Goal: Task Accomplishment & Management: Use online tool/utility

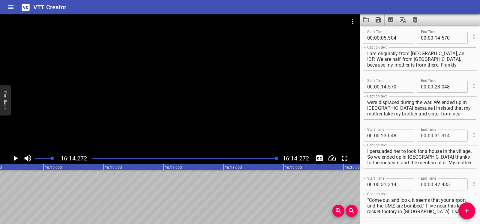
scroll to position [4474, 0]
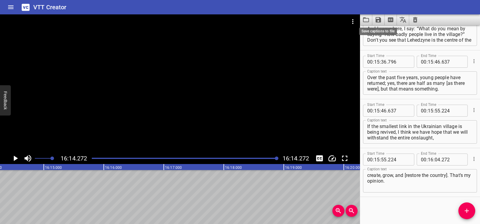
click at [416, 20] on icon "Clear captions" at bounding box center [415, 19] width 4 height 5
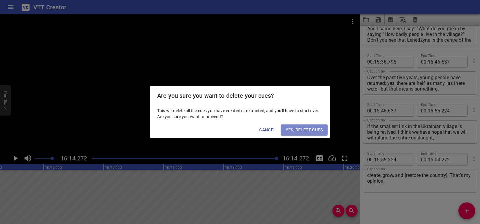
click at [308, 130] on span "Yes, Delete Cues" at bounding box center [304, 130] width 37 height 8
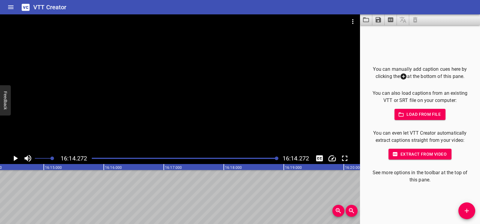
click at [16, 157] on icon "Play/Pause" at bounding box center [15, 158] width 9 height 9
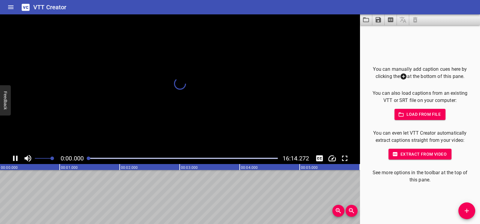
scroll to position [0, 0]
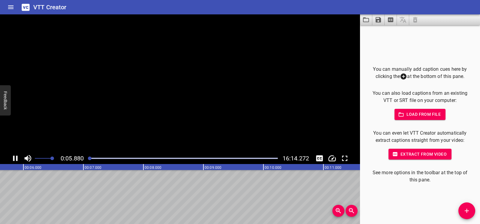
click at [16, 157] on icon "Play/Pause" at bounding box center [15, 158] width 9 height 9
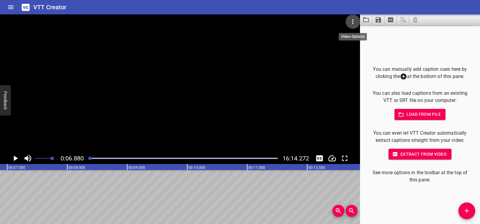
click at [355, 19] on icon "Video Options" at bounding box center [352, 21] width 7 height 7
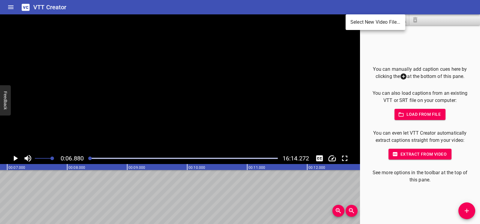
click at [355, 19] on li "Select New Video File..." at bounding box center [376, 22] width 60 height 11
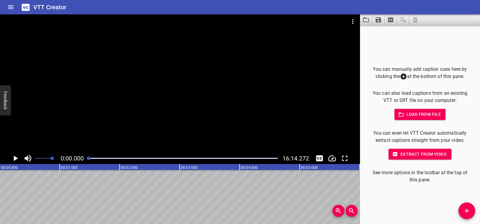
scroll to position [0, 0]
click at [15, 160] on icon "Play/Pause" at bounding box center [16, 158] width 4 height 5
click at [15, 160] on icon "Play/Pause" at bounding box center [15, 158] width 9 height 9
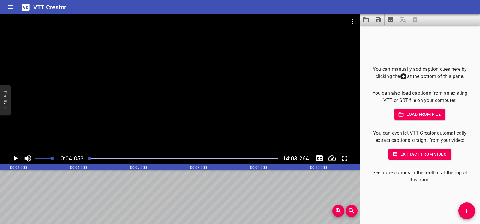
click at [14, 158] on icon "Play/Pause" at bounding box center [16, 158] width 4 height 5
click at [14, 158] on icon "Play/Pause" at bounding box center [15, 158] width 5 height 5
drag, startPoint x: 90, startPoint y: 158, endPoint x: 86, endPoint y: 158, distance: 4.2
click at [86, 158] on div at bounding box center [183, 158] width 196 height 8
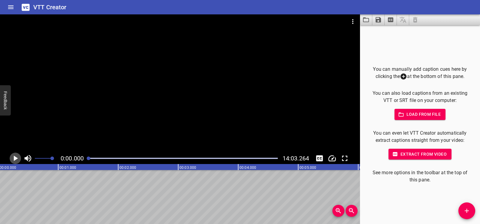
click at [15, 158] on icon "Play/Pause" at bounding box center [16, 158] width 4 height 5
click at [15, 158] on icon "Play/Pause" at bounding box center [15, 158] width 9 height 9
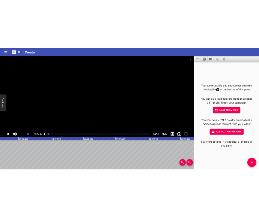
scroll to position [0, 326]
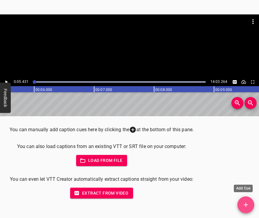
click at [245, 204] on icon "Add Cue" at bounding box center [245, 204] width 7 height 7
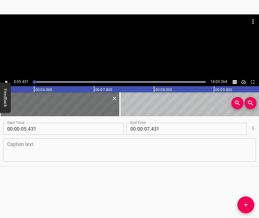
click at [64, 156] on textarea at bounding box center [129, 150] width 245 height 17
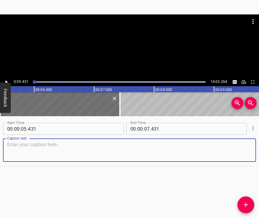
paste textarea "We are from Donbas with my wife; she is from [GEOGRAPHIC_DATA], I am from [GEOG…"
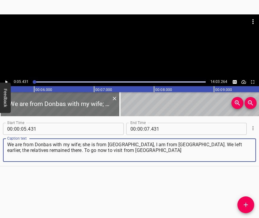
type textarea "We are from Donbas with my wife; she is from [GEOGRAPHIC_DATA], I am from [GEOG…"
click at [9, 83] on button "Play/Pause" at bounding box center [6, 82] width 8 height 8
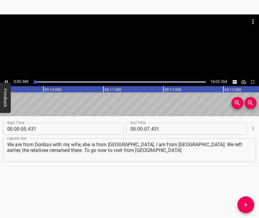
scroll to position [0, 561]
click at [7, 80] on icon "Play/Pause" at bounding box center [6, 81] width 5 height 5
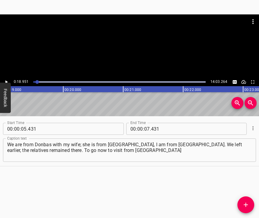
scroll to position [0, 1137]
click at [145, 127] on input "number" at bounding box center [147, 129] width 6 height 12
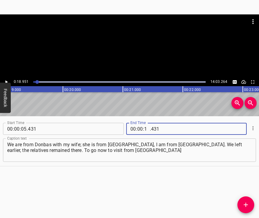
type input "18"
type input "951"
click at [248, 203] on icon "Add Cue" at bounding box center [245, 204] width 7 height 7
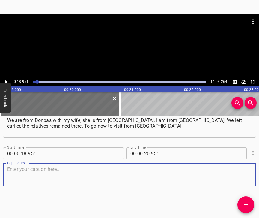
scroll to position [35, 0]
drag, startPoint x: 245, startPoint y: 176, endPoint x: 257, endPoint y: 167, distance: 14.8
click at [245, 174] on textarea at bounding box center [129, 174] width 245 height 17
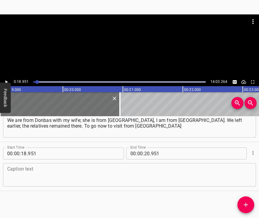
click at [26, 166] on textarea at bounding box center [129, 174] width 245 height 17
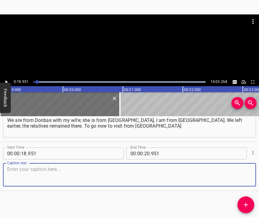
paste textarea "to [PERSON_NAME] – it seems it takes four days and a couple of thousand dollars…"
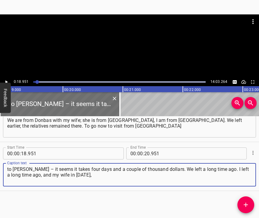
type textarea "to [PERSON_NAME] – it seems it takes four days and a couple of thousand dollars…"
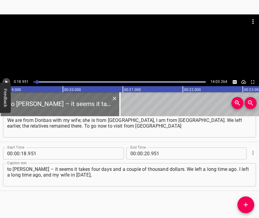
click at [5, 79] on icon "Play/Pause" at bounding box center [6, 81] width 5 height 5
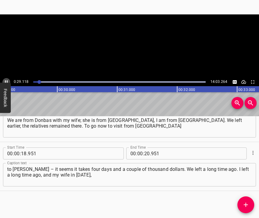
click at [5, 79] on icon "Play/Pause" at bounding box center [6, 81] width 5 height 5
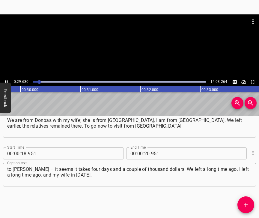
click at [5, 79] on icon "Play/Pause" at bounding box center [6, 81] width 5 height 5
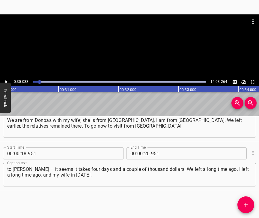
scroll to position [0, 1802]
click at [144, 148] on input "number" at bounding box center [147, 153] width 6 height 12
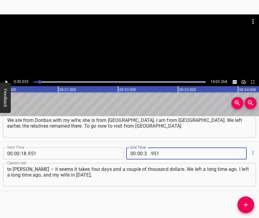
type input "30"
type input "033"
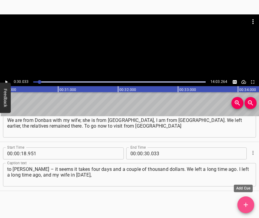
click at [250, 201] on span "Add Cue" at bounding box center [246, 204] width 17 height 7
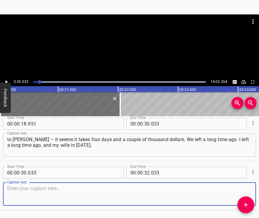
scroll to position [89, 0]
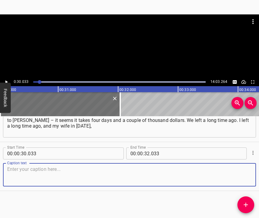
click at [240, 175] on textarea at bounding box center [129, 174] width 245 height 17
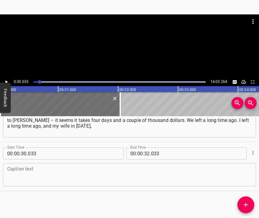
click at [129, 174] on textarea at bounding box center [129, 174] width 245 height 17
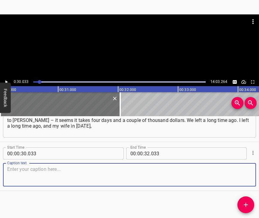
paste textarea "because it became impossible to stay there. She is a teacher of Ukrainian langu…"
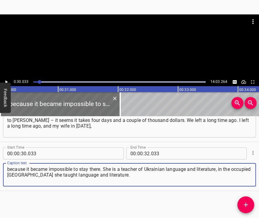
type textarea "because it became impossible to stay there. She is a teacher of Ukrainian langu…"
click at [7, 81] on icon "Play/Pause" at bounding box center [6, 81] width 5 height 5
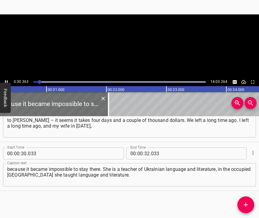
scroll to position [0, 1820]
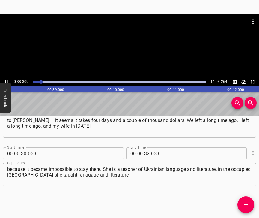
click at [7, 80] on icon "Play/Pause" at bounding box center [6, 81] width 5 height 5
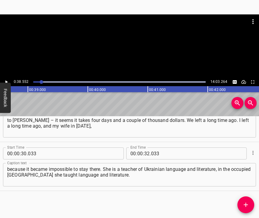
scroll to position [0, 2314]
click at [144, 147] on input "number" at bounding box center [147, 153] width 6 height 12
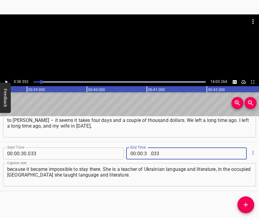
type input "38"
type input "552"
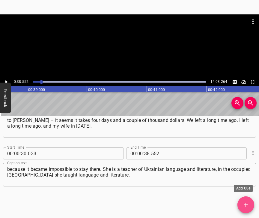
click at [248, 198] on button "Add Cue" at bounding box center [246, 204] width 17 height 17
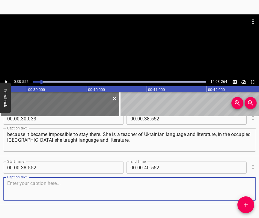
scroll to position [143, 0]
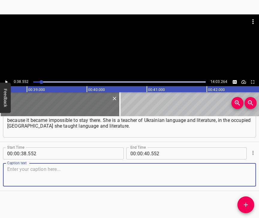
click at [236, 168] on textarea at bounding box center [129, 174] width 245 height 17
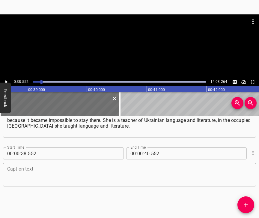
click at [20, 173] on textarea at bounding box center [129, 174] width 245 height 17
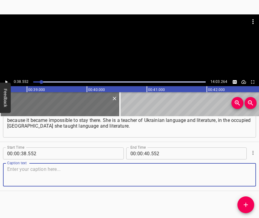
paste textarea "It was dangerous, and that was all. Not so long ago we bought this wonderful cl…"
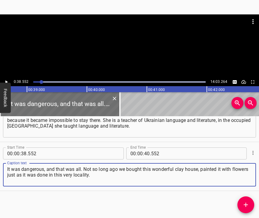
type textarea "It was dangerous, and that was all. Not so long ago we bought this wonderful cl…"
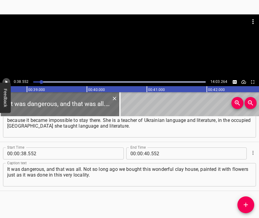
click at [8, 81] on icon "Play/Pause" at bounding box center [6, 81] width 5 height 5
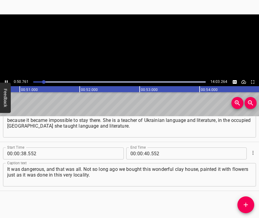
scroll to position [0, 3048]
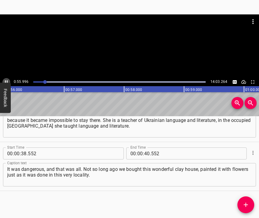
click at [5, 80] on icon "Play/Pause" at bounding box center [6, 81] width 5 height 5
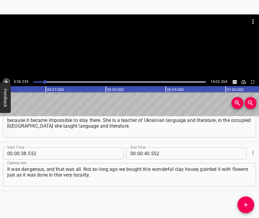
click at [5, 80] on icon "Play/Pause" at bounding box center [6, 81] width 5 height 5
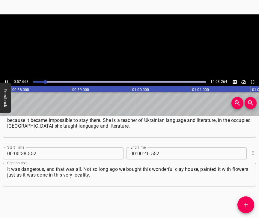
click at [5, 80] on icon "Play/Pause" at bounding box center [6, 81] width 5 height 5
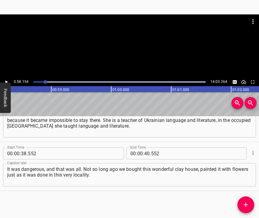
scroll to position [0, 3490]
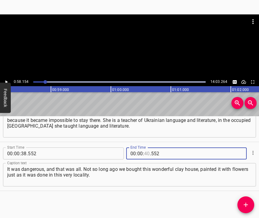
click at [144, 147] on input "number" at bounding box center [147, 153] width 6 height 12
type input "58"
type input "154"
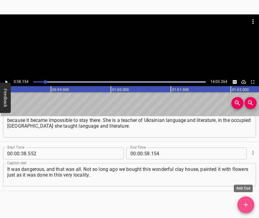
click at [248, 203] on icon "Add Cue" at bounding box center [245, 204] width 7 height 7
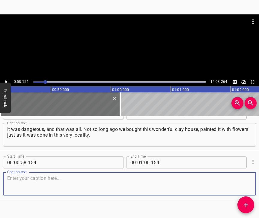
scroll to position [197, 0]
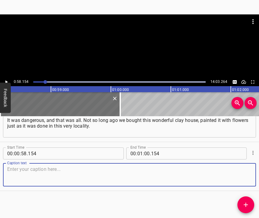
drag, startPoint x: 244, startPoint y: 173, endPoint x: 258, endPoint y: 168, distance: 14.8
click at [244, 173] on textarea at bounding box center [129, 174] width 245 height 17
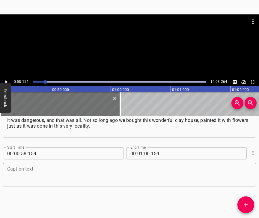
click at [46, 169] on textarea at bounding box center [129, 174] width 245 height 17
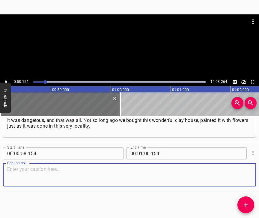
paste textarea "The Zabolotnyi Library kindly provided us with materials from its holdings. It …"
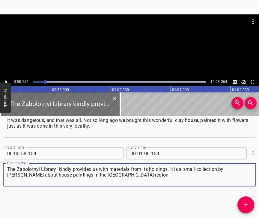
type textarea "The Zabolotnyi Library kindly provided us with materials from its holdings. It …"
click at [7, 82] on icon "Play/Pause" at bounding box center [6, 81] width 2 height 3
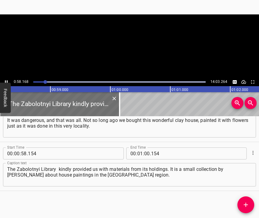
scroll to position [0, 3491]
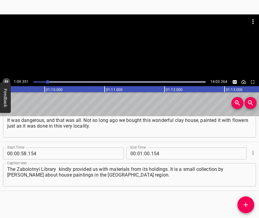
click at [7, 80] on icon "Play/Pause" at bounding box center [6, 81] width 3 height 3
click at [7, 80] on icon "Play/Pause" at bounding box center [6, 81] width 5 height 5
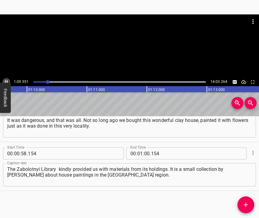
click at [7, 80] on icon "Play/Pause" at bounding box center [6, 81] width 3 height 3
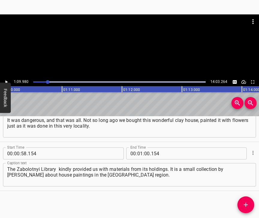
scroll to position [0, 4199]
click at [144, 149] on input "number" at bounding box center [147, 153] width 6 height 12
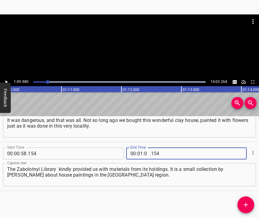
type input "09"
type input "980"
click at [246, 204] on icon "Add Cue" at bounding box center [246, 205] width 4 height 4
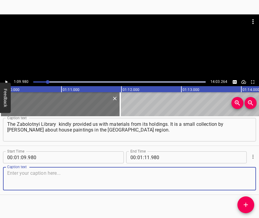
scroll to position [251, 0]
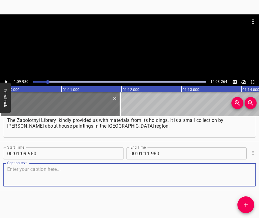
click at [241, 173] on textarea at bounding box center [129, 174] width 245 height 17
click at [49, 170] on textarea at bounding box center [129, 174] width 245 height 17
paste textarea "There the little houses were photographed in black and white and illustrated, m…"
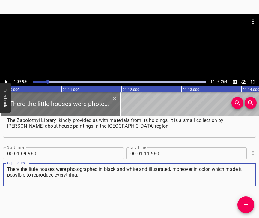
type textarea "There the little houses were photographed in black and white and illustrated, m…"
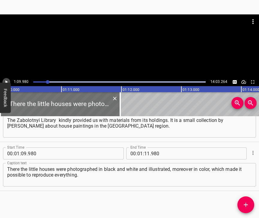
click at [6, 79] on button "Play/Pause" at bounding box center [6, 82] width 8 height 8
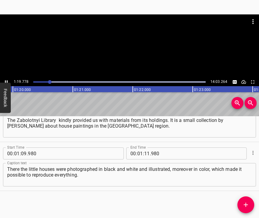
click at [7, 80] on icon "Play/Pause" at bounding box center [6, 81] width 5 height 5
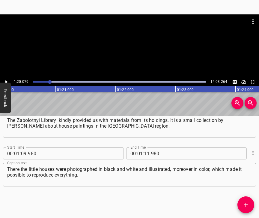
scroll to position [0, 4806]
click at [145, 149] on input "number" at bounding box center [147, 153] width 6 height 12
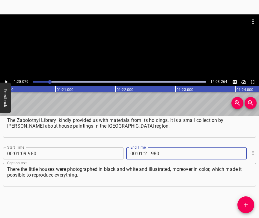
type input "20"
type input "079"
click at [247, 205] on icon "Add Cue" at bounding box center [246, 205] width 4 height 4
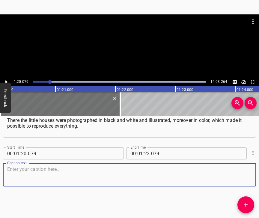
scroll to position [305, 0]
drag, startPoint x: 234, startPoint y: 168, endPoint x: 258, endPoint y: 163, distance: 24.4
click at [235, 168] on textarea at bounding box center [129, 174] width 245 height 17
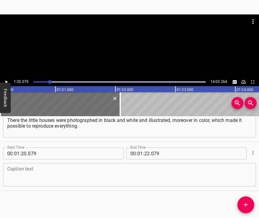
click at [109, 173] on textarea at bounding box center [129, 174] width 245 height 17
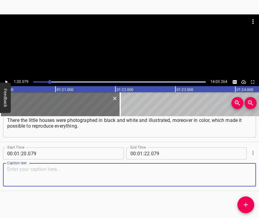
paste textarea "It turned out the way it turned out for me. I very much wanted to live in a pai…"
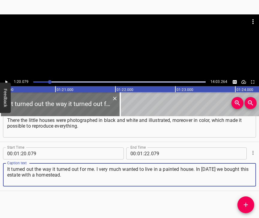
type textarea "It turned out the way it turned out for me. I very much wanted to live in a pai…"
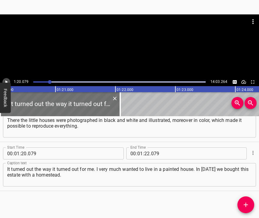
click at [8, 82] on icon "Play/Pause" at bounding box center [6, 81] width 5 height 5
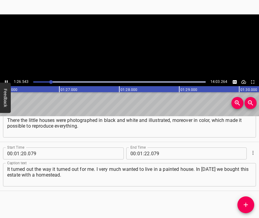
scroll to position [0, 5186]
click at [6, 81] on icon "Play/Pause" at bounding box center [6, 81] width 5 height 5
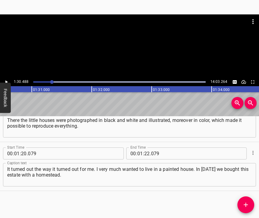
scroll to position [0, 5430]
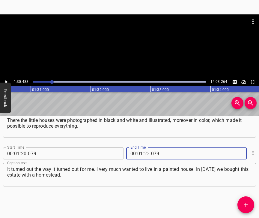
click at [146, 147] on input "number" at bounding box center [147, 153] width 6 height 12
type input "30"
type input "488"
click at [246, 201] on icon "Add Cue" at bounding box center [245, 204] width 7 height 7
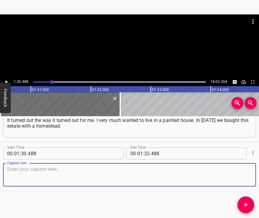
scroll to position [359, 0]
drag, startPoint x: 242, startPoint y: 177, endPoint x: 258, endPoint y: 175, distance: 16.0
click at [245, 177] on textarea at bounding box center [129, 174] width 245 height 17
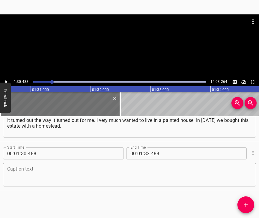
click at [13, 168] on textarea at bounding box center [129, 174] width 245 height 17
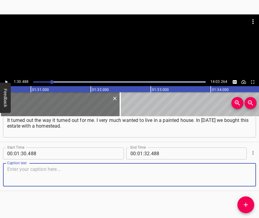
paste textarea "In April we moved here, and in February the war began. On [DATE] it began at 5 …"
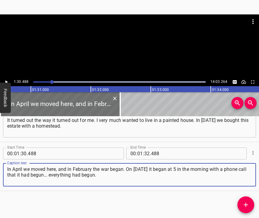
type textarea "In April we moved here, and in February the war began. On [DATE] it began at 5 …"
click at [4, 79] on div "1:30.488 14:03.264" at bounding box center [129, 82] width 259 height 8
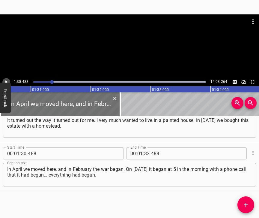
click at [7, 79] on icon "Play/Pause" at bounding box center [6, 81] width 5 height 5
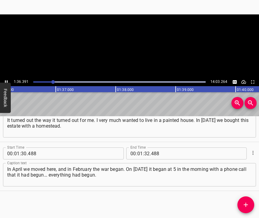
scroll to position [0, 5781]
click at [7, 80] on icon "Play/Pause" at bounding box center [6, 81] width 5 height 5
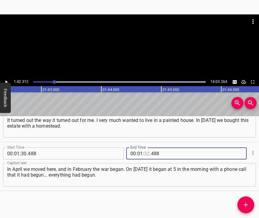
click at [145, 148] on input "number" at bounding box center [147, 153] width 6 height 12
type input "42"
type input "312"
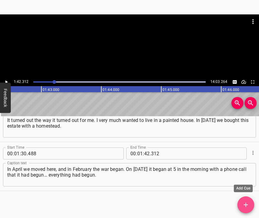
click at [243, 203] on icon "Add Cue" at bounding box center [245, 204] width 7 height 7
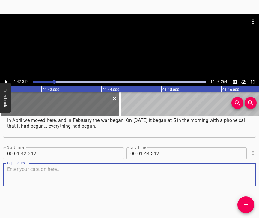
scroll to position [413, 0]
click at [241, 176] on textarea at bounding box center [129, 174] width 245 height 17
click at [94, 172] on textarea at bounding box center [129, 174] width 245 height 17
paste textarea "Especially in the first days of the war there was shock. We found out what we h…"
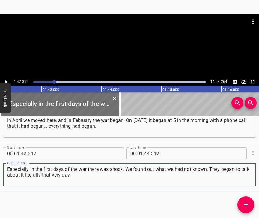
type textarea "Especially in the first days of the war there was shock. We found out what we h…"
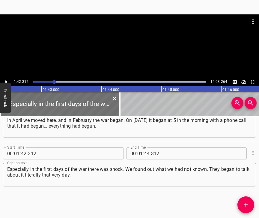
click at [7, 81] on icon "Play/Pause" at bounding box center [6, 81] width 5 height 5
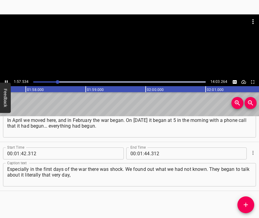
click at [5, 80] on icon "Play/Pause" at bounding box center [6, 81] width 5 height 5
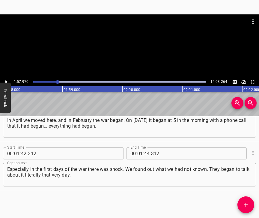
scroll to position [0, 7080]
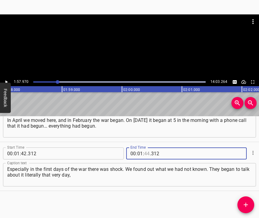
click at [144, 147] on input "number" at bounding box center [147, 153] width 6 height 12
type input "57"
type input "970"
click at [246, 203] on icon "Add Cue" at bounding box center [245, 204] width 7 height 7
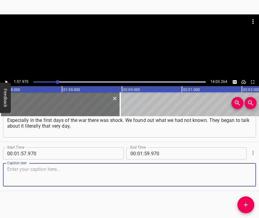
scroll to position [467, 0]
click at [236, 172] on textarea at bounding box center [129, 174] width 245 height 17
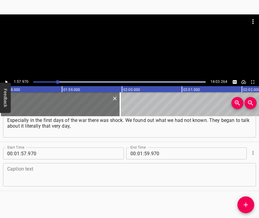
click at [18, 177] on textarea at bounding box center [129, 174] width 245 height 17
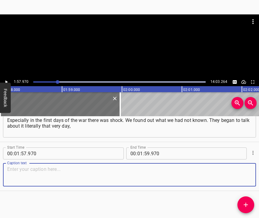
paste textarea "and it was a greater shock than the beginning of the war. A lot of visitors cam…"
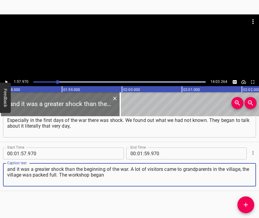
type textarea "and it was a greater shock than the beginning of the war. A lot of visitors cam…"
click at [7, 82] on icon "Play/Pause" at bounding box center [6, 81] width 2 height 3
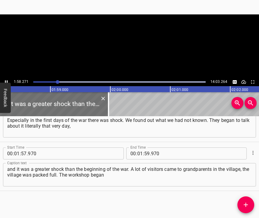
scroll to position [0, 7096]
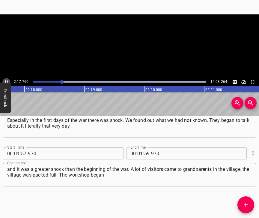
click at [7, 82] on icon "Play/Pause" at bounding box center [6, 81] width 3 height 3
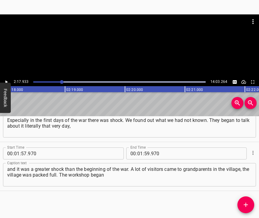
scroll to position [0, 8278]
click at [138, 149] on input "number" at bounding box center [140, 153] width 6 height 12
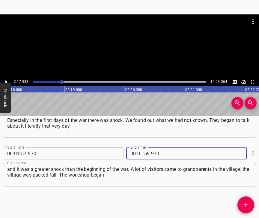
type input "02"
type input "17"
type input "933"
click at [247, 204] on icon "Add Cue" at bounding box center [245, 204] width 7 height 7
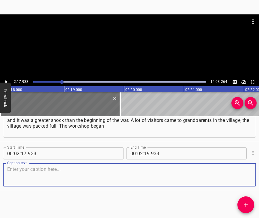
scroll to position [521, 0]
drag, startPoint x: 238, startPoint y: 172, endPoint x: 258, endPoint y: 167, distance: 20.1
click at [239, 172] on textarea at bounding box center [129, 174] width 245 height 17
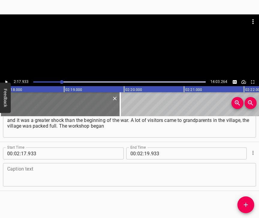
click at [62, 175] on textarea at bounding box center [129, 174] width 245 height 17
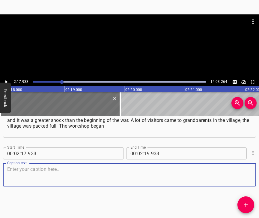
paste textarea "to work that year at the beginning of March. Here there are many dishes around …"
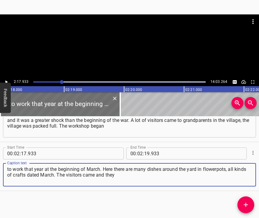
type textarea "to work that year at the beginning of March. Here there are many dishes around …"
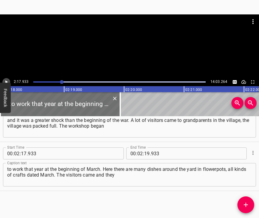
click at [4, 81] on icon "Play/Pause" at bounding box center [6, 81] width 5 height 5
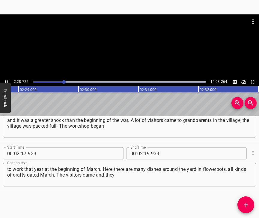
click at [4, 79] on icon "Play/Pause" at bounding box center [6, 81] width 5 height 5
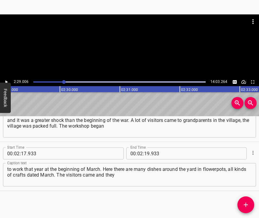
scroll to position [0, 8942]
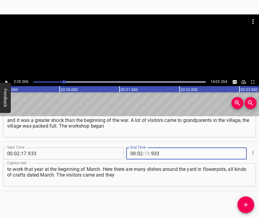
click at [144, 147] on input "number" at bounding box center [147, 153] width 6 height 12
type input "29"
type input "006"
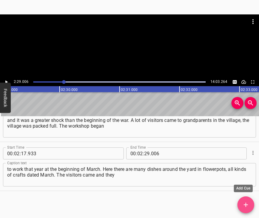
click at [245, 203] on icon "Add Cue" at bounding box center [245, 204] width 7 height 7
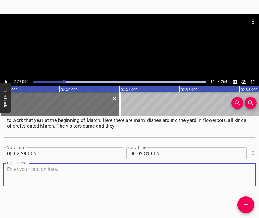
scroll to position [575, 0]
drag, startPoint x: 239, startPoint y: 172, endPoint x: 258, endPoint y: 167, distance: 19.9
click at [241, 171] on textarea at bounding box center [129, 174] width 245 height 17
click at [21, 166] on textarea at bounding box center [129, 174] width 245 height 17
paste textarea "were on the heads of these elderly people who were used to calm; after all, the…"
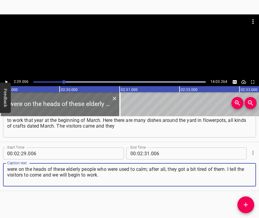
type textarea "were on the heads of these elderly people who were used to calm; after all, the…"
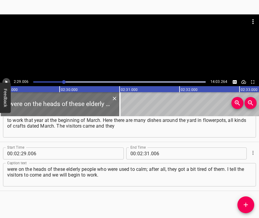
click at [7, 81] on icon "Play/Pause" at bounding box center [6, 81] width 5 height 5
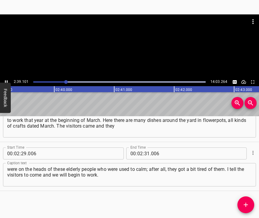
click at [4, 80] on icon "Play/Pause" at bounding box center [6, 81] width 5 height 5
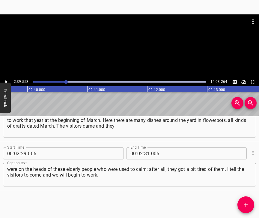
scroll to position [0, 9575]
click at [144, 147] on input "number" at bounding box center [147, 153] width 6 height 12
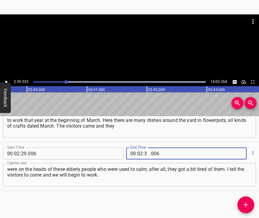
type input "39"
type input "553"
click at [248, 204] on icon "Add Cue" at bounding box center [245, 204] width 7 height 7
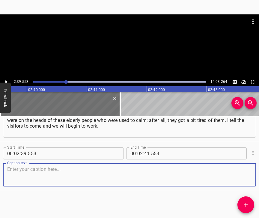
scroll to position [629, 0]
click at [239, 173] on textarea at bounding box center [129, 174] width 245 height 17
click at [158, 167] on textarea at bounding box center [129, 174] width 245 height 17
paste textarea "They came, probably, for two or three months, until some clarity appeared. Peop…"
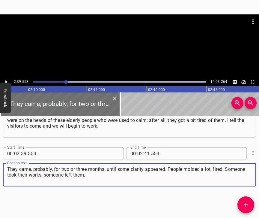
type textarea "They came, probably, for two or three months, until some clarity appeared. Peop…"
click at [8, 81] on icon "Play/Pause" at bounding box center [6, 81] width 5 height 5
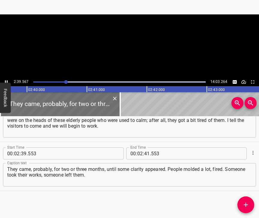
scroll to position [0, 9576]
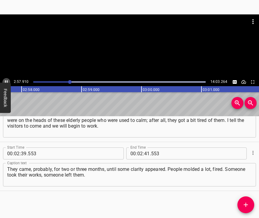
click at [5, 79] on button "Play/Pause" at bounding box center [6, 82] width 8 height 8
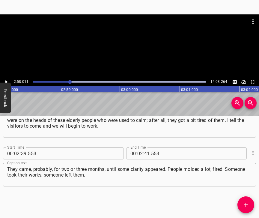
scroll to position [0, 10683]
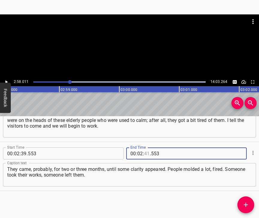
click at [145, 147] on input "number" at bounding box center [147, 153] width 6 height 12
type input "58"
type input "011"
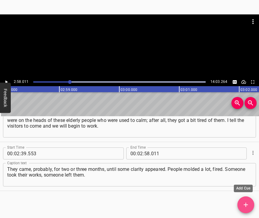
click at [246, 205] on icon "Add Cue" at bounding box center [246, 205] width 4 height 4
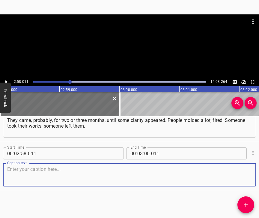
scroll to position [683, 0]
click at [242, 174] on textarea at bounding box center [129, 174] width 245 height 17
click at [29, 171] on textarea at bounding box center [129, 174] width 245 height 17
paste textarea "Perhaps for someone it was a moment to be distracted and to forget. In my case …"
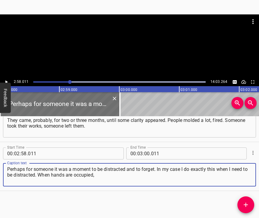
type textarea "Perhaps for someone it was a moment to be distracted and to forget. In my case …"
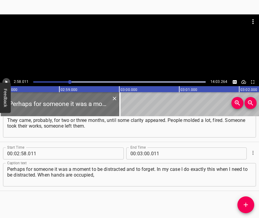
click at [8, 82] on icon "Play/Pause" at bounding box center [6, 81] width 5 height 5
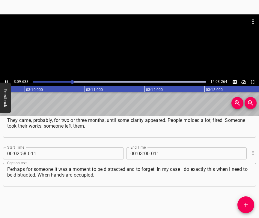
click at [5, 82] on icon "Play/Pause" at bounding box center [6, 81] width 5 height 5
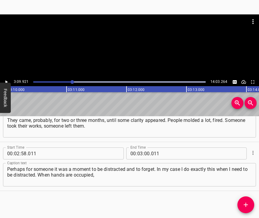
scroll to position [0, 11398]
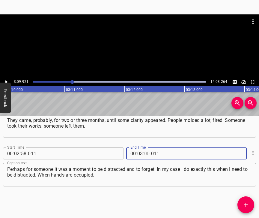
click at [147, 149] on input "number" at bounding box center [147, 153] width 6 height 12
type input "09"
type input "921"
click at [245, 203] on icon "Add Cue" at bounding box center [245, 204] width 7 height 7
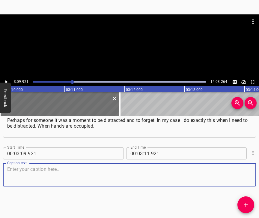
scroll to position [737, 0]
click at [237, 170] on textarea at bounding box center [129, 174] width 245 height 17
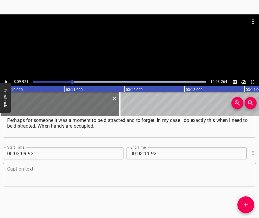
click at [29, 168] on textarea at bounding box center [129, 174] width 245 height 17
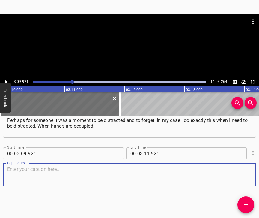
paste textarea "then the head begins to work more often. I consciously do this, because this is…"
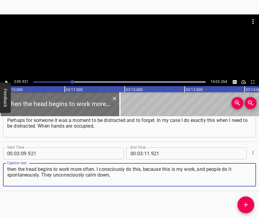
type textarea "then the head begins to work more often. I consciously do this, because this is…"
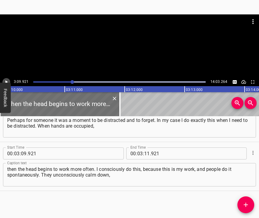
click at [5, 79] on button "Play/Pause" at bounding box center [6, 82] width 8 height 8
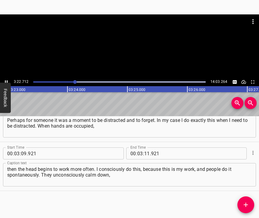
click at [7, 80] on icon "Play/Pause" at bounding box center [6, 81] width 5 height 5
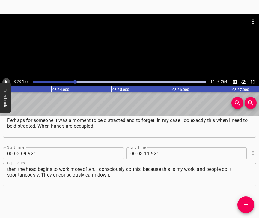
click at [7, 80] on icon "Play/Pause" at bounding box center [6, 81] width 5 height 5
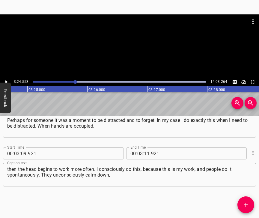
scroll to position [0, 12276]
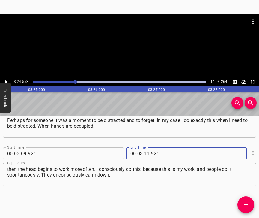
click at [144, 147] on input "number" at bounding box center [147, 153] width 6 height 12
type input "24"
type input "553"
click at [244, 202] on icon "Add Cue" at bounding box center [245, 204] width 7 height 7
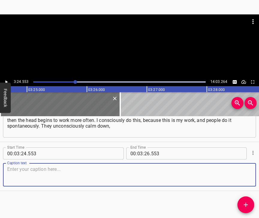
scroll to position [791, 0]
drag, startPoint x: 242, startPoint y: 176, endPoint x: 257, endPoint y: 172, distance: 15.5
click at [245, 175] on textarea at bounding box center [129, 174] width 245 height 17
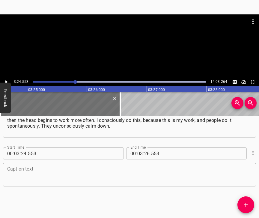
click at [51, 170] on textarea at bounding box center [129, 174] width 245 height 17
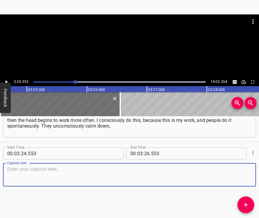
paste textarea "and a little feeling of safety arises. We have a creative workshop. Creativity …"
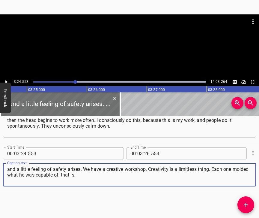
type textarea "and a little feeling of safety arises. We have a creative workshop. Creativity …"
click at [7, 80] on icon "Play/Pause" at bounding box center [6, 81] width 5 height 5
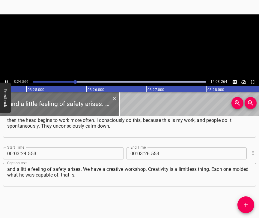
scroll to position [0, 12277]
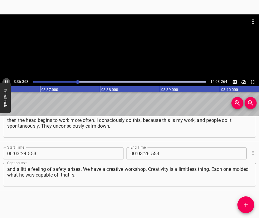
click at [7, 80] on icon "Play/Pause" at bounding box center [6, 81] width 5 height 5
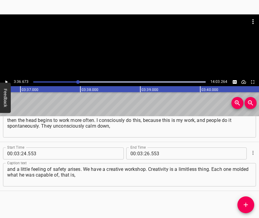
scroll to position [0, 13003]
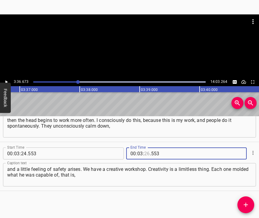
click at [146, 147] on input "number" at bounding box center [147, 153] width 6 height 12
type input "36"
type input "673"
click at [245, 204] on icon "Add Cue" at bounding box center [246, 205] width 4 height 4
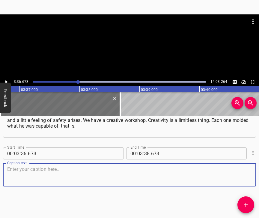
scroll to position [845, 0]
click at [236, 174] on textarea at bounding box center [129, 174] width 245 height 17
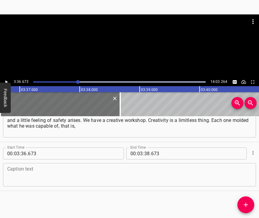
click at [37, 167] on textarea at bounding box center [129, 174] width 245 height 17
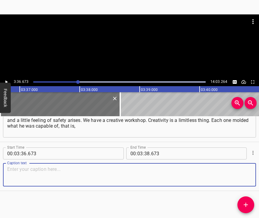
paste textarea "in five minutes he himself felt how the clay behaves. They feel that they are g…"
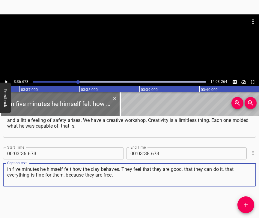
type textarea "in five minutes he himself felt how the clay behaves. They feel that they are g…"
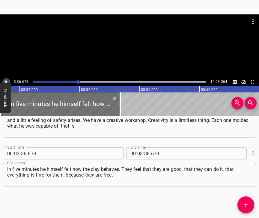
click at [4, 82] on icon "Play/Pause" at bounding box center [6, 81] width 5 height 5
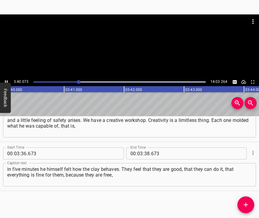
click at [10, 78] on div "3:40.073 14:03.264" at bounding box center [129, 82] width 259 height 8
click at [5, 79] on icon "Play/Pause" at bounding box center [6, 81] width 5 height 5
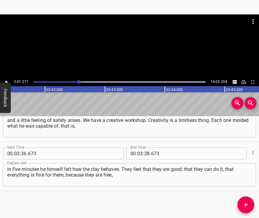
scroll to position [0, 13279]
click at [6, 80] on icon "Play/Pause" at bounding box center [6, 81] width 5 height 5
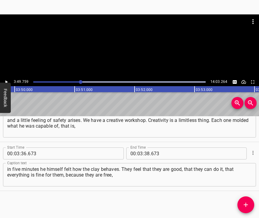
click at [6, 80] on icon "Play/Pause" at bounding box center [6, 81] width 5 height 5
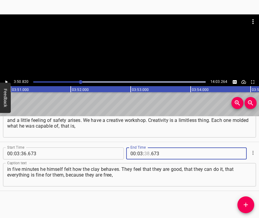
click at [145, 147] on input "number" at bounding box center [147, 153] width 6 height 12
type input "50"
type input "820"
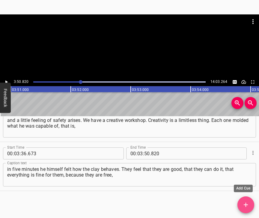
click at [246, 205] on icon "Add Cue" at bounding box center [245, 204] width 7 height 7
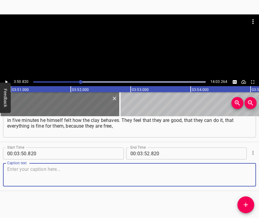
scroll to position [899, 0]
click at [243, 172] on textarea at bounding box center [129, 174] width 245 height 17
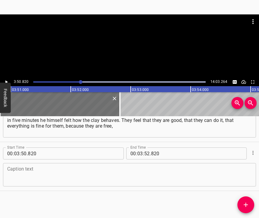
click at [28, 170] on textarea at bounding box center [129, 174] width 245 height 17
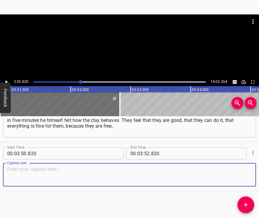
paste textarea "everything is like a masterpiece. What I especially remembered… There was a sma…"
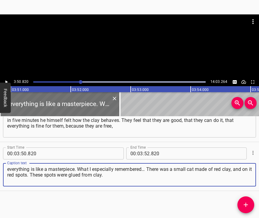
type textarea "everything is like a masterpiece. What I especially remembered… There was a sma…"
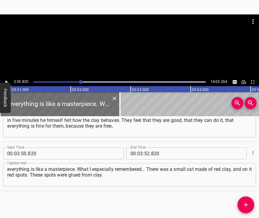
click at [8, 78] on div "3:50.820 14:03.264" at bounding box center [129, 82] width 259 height 8
click at [8, 80] on icon "Play/Pause" at bounding box center [6, 81] width 5 height 5
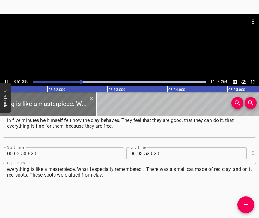
scroll to position [0, 13881]
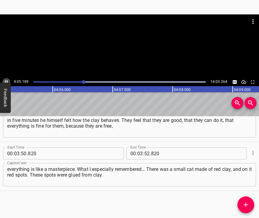
click at [7, 81] on icon "Play/Pause" at bounding box center [6, 81] width 3 height 3
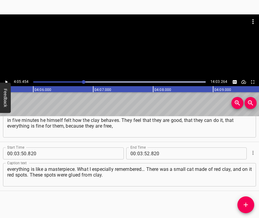
scroll to position [0, 14730]
click at [138, 147] on input "number" at bounding box center [140, 153] width 6 height 12
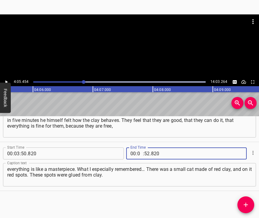
type input "04"
type input "05"
type input "454"
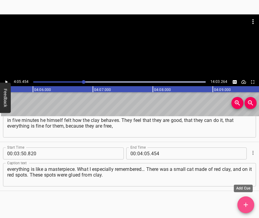
click at [247, 208] on icon "Add Cue" at bounding box center [245, 204] width 7 height 7
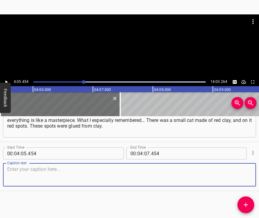
scroll to position [953, 0]
click at [243, 181] on textarea at bounding box center [129, 174] width 245 height 17
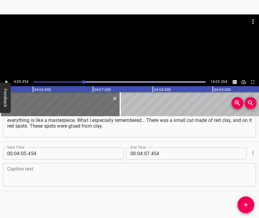
click at [57, 172] on textarea at bounding box center [129, 174] width 245 height 17
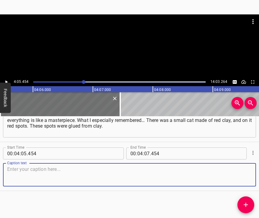
paste textarea "That red cat with red spots was for me at that time from everything such an int…"
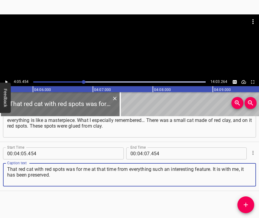
type textarea "That red cat with red spots was for me at that time from everything such an int…"
click at [8, 81] on icon "Play/Pause" at bounding box center [6, 81] width 5 height 5
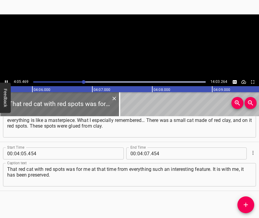
scroll to position [0, 14731]
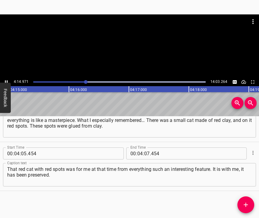
click at [7, 81] on icon "Play/Pause" at bounding box center [6, 81] width 3 height 3
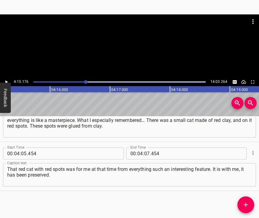
scroll to position [0, 15314]
click at [146, 150] on input "number" at bounding box center [147, 153] width 6 height 12
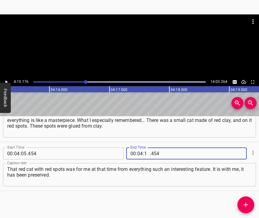
type input "15"
type input "176"
click at [247, 206] on icon "Add Cue" at bounding box center [245, 204] width 7 height 7
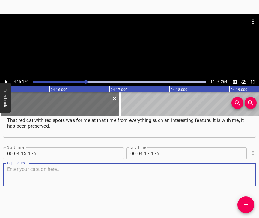
scroll to position [1007, 0]
click at [243, 168] on textarea at bounding box center [129, 174] width 245 height 17
click at [16, 170] on textarea at bounding box center [129, 174] width 245 height 17
paste textarea "So soulfully to reflect this is possible in such a childlike way. It could have…"
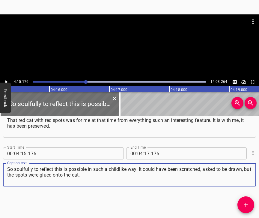
type textarea "So soulfully to reflect this is possible in such a childlike way. It could have…"
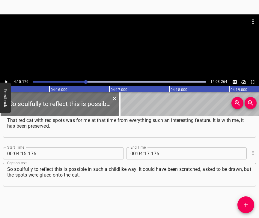
click at [11, 79] on div "4:15.176 14:03.264" at bounding box center [129, 82] width 259 height 8
click at [8, 80] on icon "Play/Pause" at bounding box center [6, 81] width 5 height 5
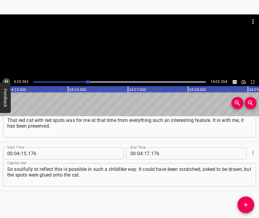
click at [6, 79] on button "Play/Pause" at bounding box center [6, 82] width 8 height 8
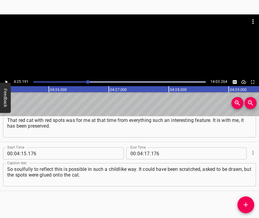
scroll to position [0, 15915]
click at [145, 147] on input "number" at bounding box center [147, 153] width 6 height 12
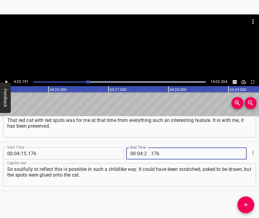
type input "25"
type input "191"
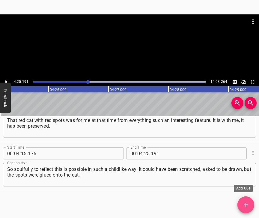
click at [246, 202] on icon "Add Cue" at bounding box center [245, 204] width 7 height 7
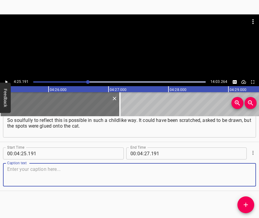
scroll to position [1061, 0]
click at [240, 174] on textarea at bounding box center [129, 174] width 245 height 17
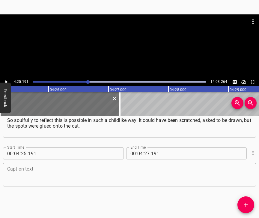
click at [35, 175] on textarea at bounding box center [129, 174] width 245 height 17
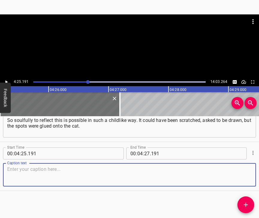
paste textarea "Here is a free solution of a creative approach – I will stick that spot and red…"
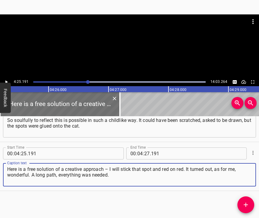
type textarea "Here is a free solution of a creative approach – I will stick that spot and red…"
click at [8, 80] on icon "Play/Pause" at bounding box center [6, 81] width 5 height 5
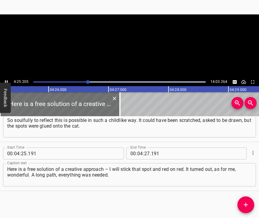
scroll to position [0, 15916]
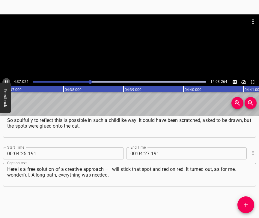
click at [6, 81] on icon "Play/Pause" at bounding box center [6, 81] width 5 height 5
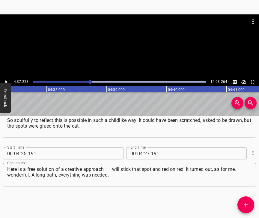
scroll to position [0, 16637]
click at [144, 148] on input "number" at bounding box center [147, 153] width 6 height 12
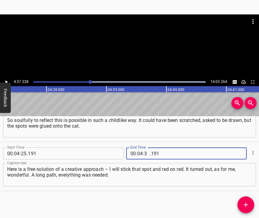
type input "37"
type input "228"
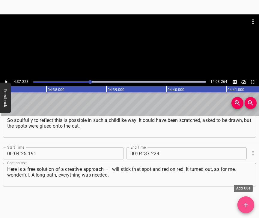
click at [246, 203] on icon "Add Cue" at bounding box center [246, 205] width 4 height 4
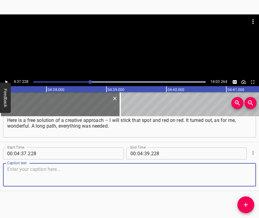
scroll to position [1115, 0]
drag, startPoint x: 241, startPoint y: 177, endPoint x: 259, endPoint y: 170, distance: 18.6
click at [241, 177] on textarea at bounding box center [129, 174] width 245 height 17
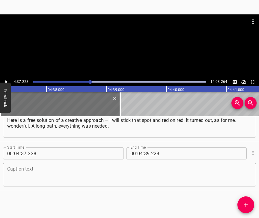
click at [65, 169] on textarea at bounding box center [129, 174] width 245 height 17
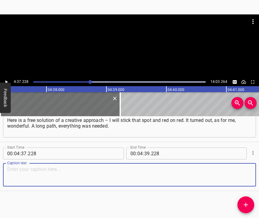
paste textarea "At first I mastered a bunch of construction skills, now I am a builder. To make…"
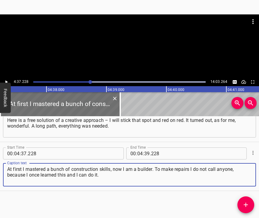
type textarea "At first I mastered a bunch of construction skills, now I am a builder. To make…"
click at [7, 83] on icon "Play/Pause" at bounding box center [6, 81] width 5 height 5
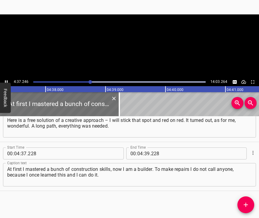
scroll to position [0, 16642]
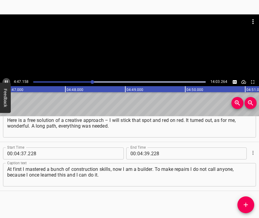
click at [6, 81] on icon "Play/Pause" at bounding box center [6, 81] width 5 height 5
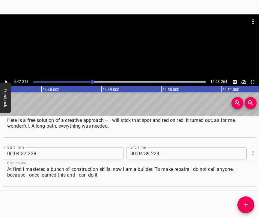
scroll to position [0, 17243]
click at [146, 147] on input "number" at bounding box center [147, 153] width 6 height 12
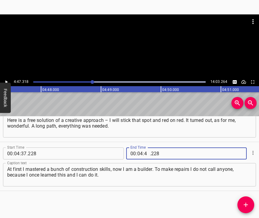
type input "47"
type input "318"
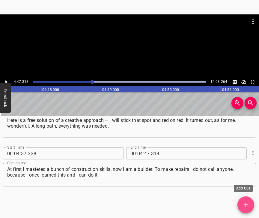
click at [245, 206] on icon "Add Cue" at bounding box center [245, 204] width 7 height 7
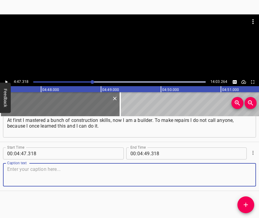
scroll to position [1169, 0]
click at [239, 179] on textarea at bounding box center [129, 174] width 245 height 17
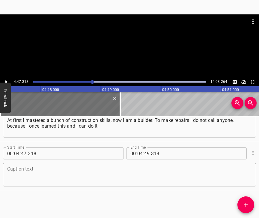
click at [41, 170] on textarea at bounding box center [129, 174] width 245 height 17
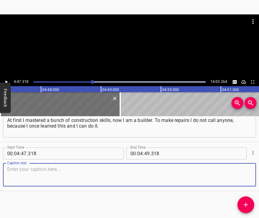
paste textarea "Before that there was work in semi-factory conditions. We produced pots – 1,000…"
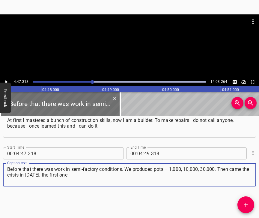
type textarea "Before that there was work in semi-factory conditions. We produced pots – 1,000…"
click at [6, 79] on icon "Play/Pause" at bounding box center [6, 81] width 5 height 5
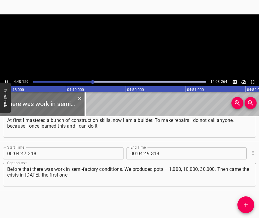
scroll to position [0, 17283]
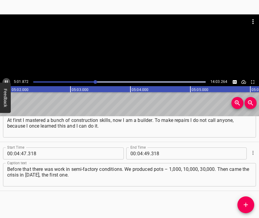
click at [7, 81] on icon "Play/Pause" at bounding box center [6, 81] width 5 height 5
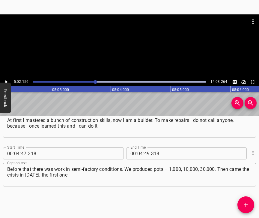
scroll to position [0, 18133]
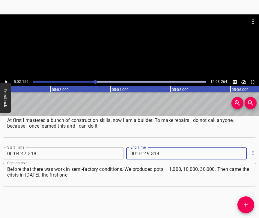
click at [137, 150] on input "number" at bounding box center [140, 153] width 6 height 12
type input "05"
type input "02"
type input "156"
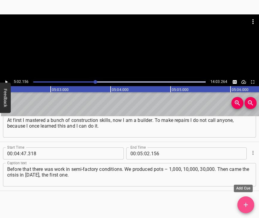
click at [246, 203] on icon "Add Cue" at bounding box center [246, 205] width 4 height 4
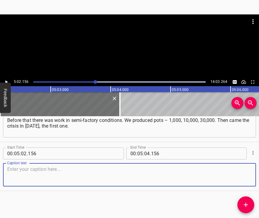
scroll to position [1223, 0]
click at [240, 171] on textarea at bounding box center [129, 174] width 245 height 17
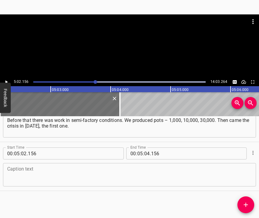
click at [87, 172] on textarea at bounding box center [129, 174] width 245 height 17
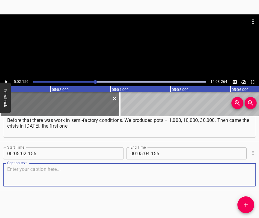
paste textarea "It turned out that production was suspended, and I needed to go somewhere. I we…"
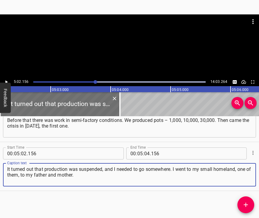
type textarea "It turned out that production was suspended, and I needed to go somewhere. I we…"
click at [5, 82] on icon "Play/Pause" at bounding box center [6, 81] width 5 height 5
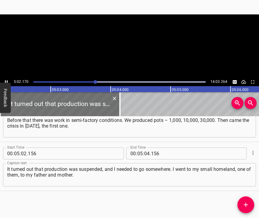
scroll to position [0, 18134]
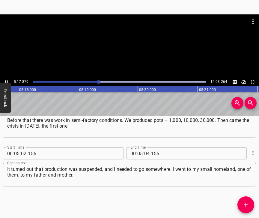
click at [7, 80] on icon "Play/Pause" at bounding box center [6, 81] width 5 height 5
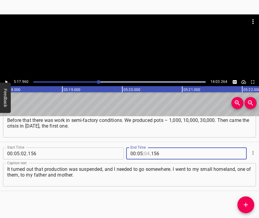
click at [146, 147] on input "number" at bounding box center [147, 153] width 6 height 12
type input "17"
type input "960"
click at [246, 205] on icon "Add Cue" at bounding box center [246, 205] width 4 height 4
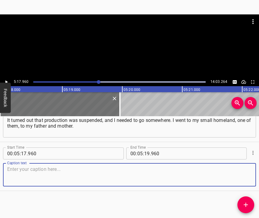
scroll to position [1277, 0]
click at [239, 178] on textarea at bounding box center [129, 174] width 245 height 17
click at [89, 177] on textarea at bounding box center [129, 174] width 245 height 17
paste textarea "That is how it began. I did not go anywhere for big earnings, I stayed in the v…"
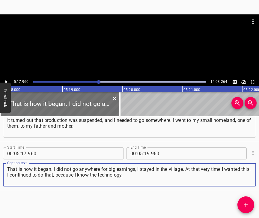
type textarea "That is how it began. I did not go anywhere for big earnings, I stayed in the v…"
click at [8, 81] on icon "Play/Pause" at bounding box center [6, 81] width 5 height 5
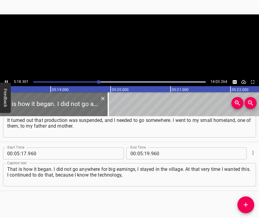
scroll to position [0, 19099]
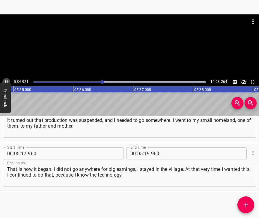
click at [5, 80] on icon "Play/Pause" at bounding box center [6, 81] width 5 height 5
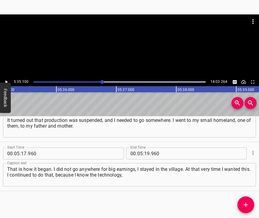
scroll to position [0, 20111]
click at [146, 147] on input "number" at bounding box center [147, 153] width 6 height 12
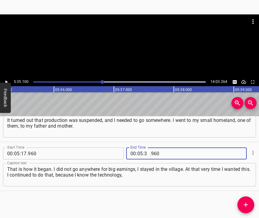
type input "35"
type input "100"
click at [245, 204] on icon "Add Cue" at bounding box center [245, 204] width 7 height 7
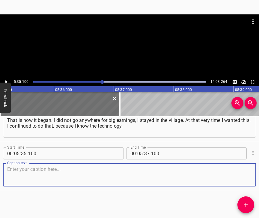
scroll to position [1331, 0]
click at [239, 167] on textarea at bounding box center [129, 174] width 245 height 17
click at [106, 177] on textarea at bounding box center [129, 174] width 245 height 17
paste textarea "how everything works, and on this one can earn. Flowerpots – that is easy. But …"
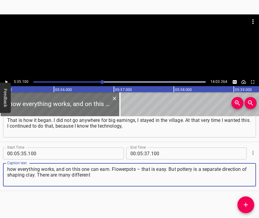
type textarea "how everything works, and on this one can earn. Flowerpots – that is easy. But …"
click at [9, 81] on button "Play/Pause" at bounding box center [6, 82] width 8 height 8
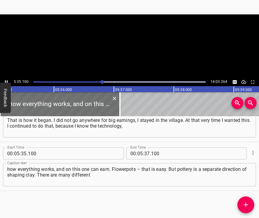
scroll to position [0, 20111]
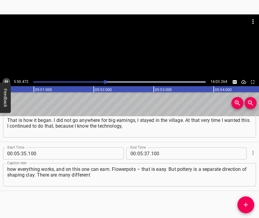
click at [5, 81] on icon "Play/Pause" at bounding box center [6, 81] width 5 height 5
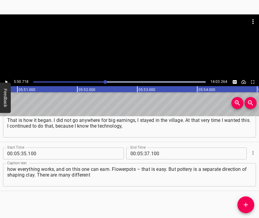
scroll to position [0, 21048]
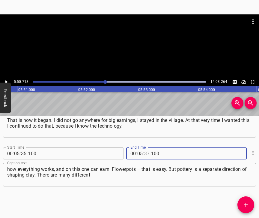
click at [146, 147] on input "number" at bounding box center [147, 153] width 6 height 12
type input "50"
type input "718"
click at [244, 204] on icon "Add Cue" at bounding box center [245, 204] width 7 height 7
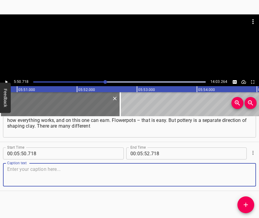
scroll to position [1385, 0]
drag, startPoint x: 247, startPoint y: 178, endPoint x: 258, endPoint y: 170, distance: 13.6
click at [247, 178] on textarea at bounding box center [129, 174] width 245 height 17
click at [25, 176] on textarea at bounding box center [129, 174] width 245 height 17
paste textarea "kinds of them. One of them is traditional. Why did it captivate? Because it is …"
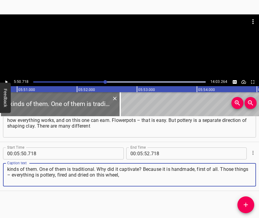
type textarea "kinds of them. One of them is traditional. Why did it captivate? Because it is …"
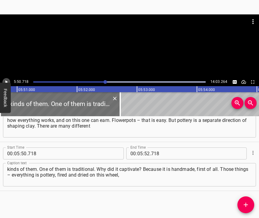
click at [5, 80] on icon "Play/Pause" at bounding box center [6, 81] width 5 height 5
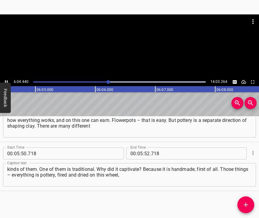
click at [7, 80] on icon "Play/Pause" at bounding box center [6, 81] width 5 height 5
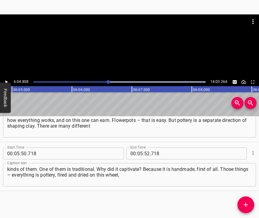
scroll to position [0, 21893]
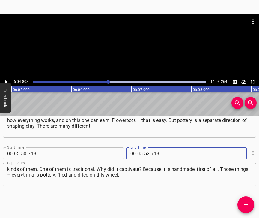
click at [139, 147] on input "number" at bounding box center [140, 153] width 6 height 12
type input "06"
type input "04"
type input "808"
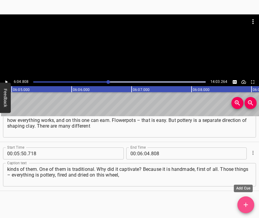
click at [249, 201] on icon "Add Cue" at bounding box center [245, 204] width 7 height 7
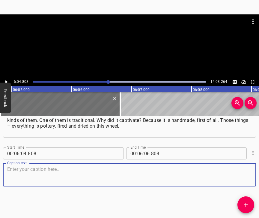
scroll to position [1439, 0]
drag, startPoint x: 242, startPoint y: 176, endPoint x: 257, endPoint y: 172, distance: 14.6
click at [246, 174] on textarea at bounding box center [129, 174] width 245 height 17
click at [145, 171] on textarea at bounding box center [129, 174] width 245 height 17
paste textarea "whether that makitra with a defect, or a special pot. And now we tried the clay…"
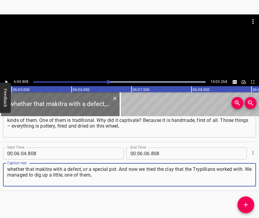
type textarea "whether that makitra with a defect, or a special pot. And now we tried the clay…"
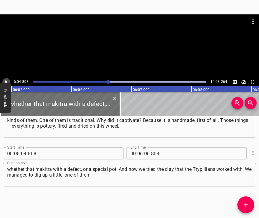
click at [7, 80] on icon "Play/Pause" at bounding box center [6, 81] width 5 height 5
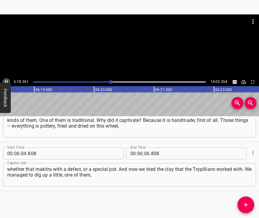
click at [7, 80] on icon "Play/Pause" at bounding box center [6, 81] width 5 height 5
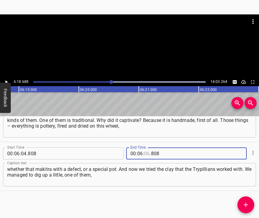
click at [146, 148] on input "number" at bounding box center [147, 153] width 6 height 12
type input "18"
type input "688"
click at [243, 203] on icon "Add Cue" at bounding box center [245, 204] width 7 height 7
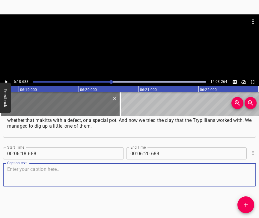
scroll to position [1493, 0]
drag, startPoint x: 242, startPoint y: 172, endPoint x: 257, endPoint y: 166, distance: 16.6
click at [242, 172] on textarea at bounding box center [129, 174] width 245 height 17
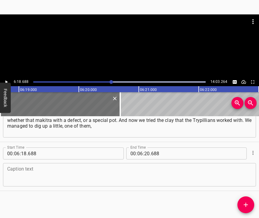
click at [62, 171] on textarea at bounding box center [129, 174] width 245 height 17
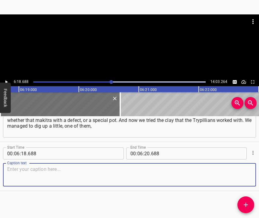
paste textarea "not the same one, because it was a mixture of clays. They are all wonderful and…"
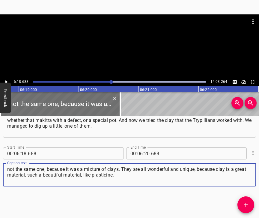
type textarea "not the same one, because it was a mixture of clays. They are all wonderful and…"
click at [6, 80] on icon "Play/Pause" at bounding box center [6, 81] width 5 height 5
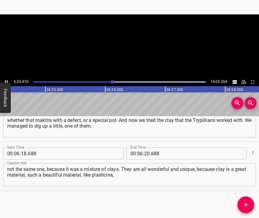
scroll to position [0, 23060]
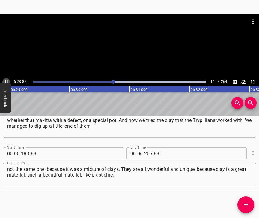
click at [4, 80] on icon "Play/Pause" at bounding box center [6, 81] width 5 height 5
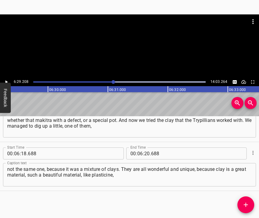
scroll to position [0, 23358]
click at [144, 147] on input "number" at bounding box center [147, 153] width 6 height 12
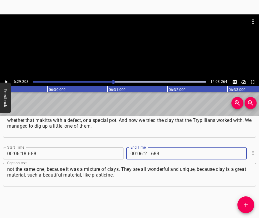
type input "29"
type input "208"
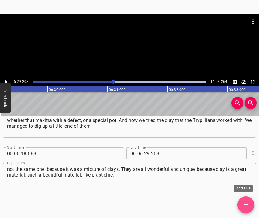
click at [248, 200] on button "Add Cue" at bounding box center [246, 204] width 17 height 17
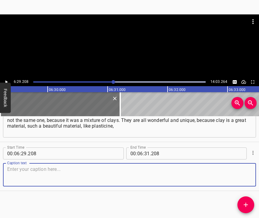
scroll to position [1547, 0]
click at [243, 175] on textarea at bounding box center [129, 174] width 245 height 17
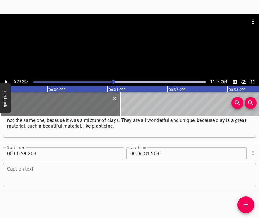
click at [24, 170] on textarea at bounding box center [129, 174] width 245 height 17
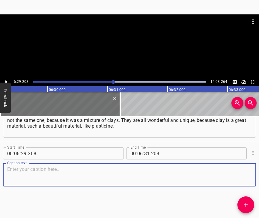
paste textarea "pliable, it dries, then is fired and acquires qualities that are called “cerami…"
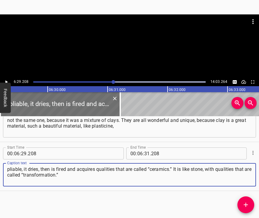
type textarea "pliable, it dries, then is fired and acquires qualities that are called “cerami…"
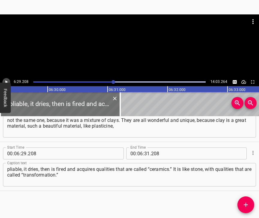
click at [6, 80] on icon "Play/Pause" at bounding box center [6, 81] width 5 height 5
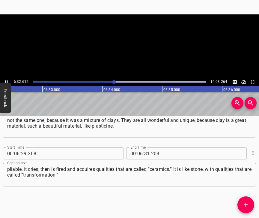
scroll to position [0, 23556]
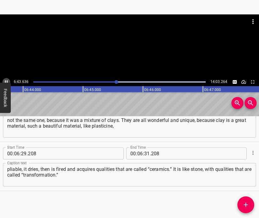
click at [7, 80] on icon "Play/Pause" at bounding box center [6, 81] width 3 height 3
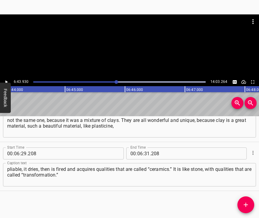
scroll to position [0, 24241]
click at [7, 80] on icon "Play/Pause" at bounding box center [6, 81] width 5 height 5
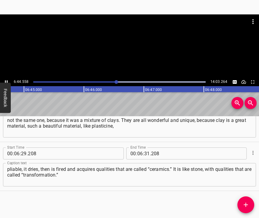
click at [7, 80] on icon "Play/Pause" at bounding box center [6, 81] width 5 height 5
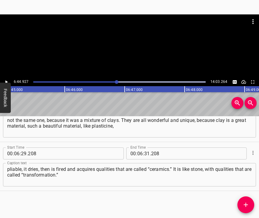
scroll to position [0, 24301]
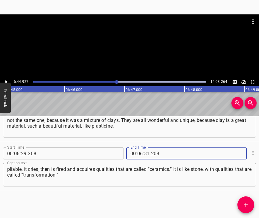
click at [144, 147] on input "number" at bounding box center [147, 153] width 6 height 12
type input "44"
type input "927"
click at [246, 200] on button "Add Cue" at bounding box center [246, 204] width 17 height 17
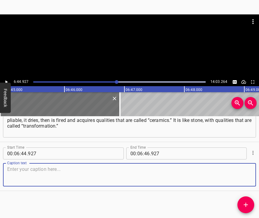
scroll to position [1601, 0]
drag, startPoint x: 248, startPoint y: 173, endPoint x: 258, endPoint y: 168, distance: 11.3
click at [248, 173] on div "Caption text" at bounding box center [129, 174] width 253 height 23
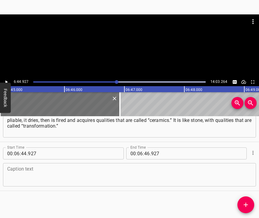
click at [32, 169] on textarea at bounding box center [129, 174] width 245 height 17
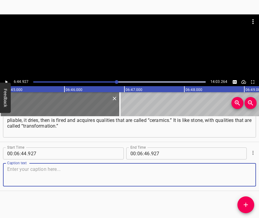
paste textarea "What could be better, as for me? It captivated me, pulled me in, and I am worki…"
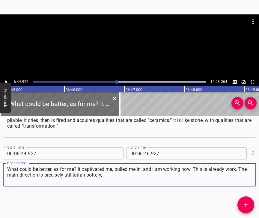
type textarea "What could be better, as for me? It captivated me, pulled me in, and I am worki…"
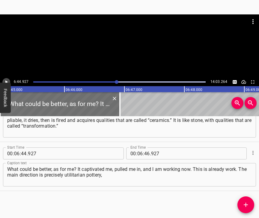
click at [5, 81] on icon "Play/Pause" at bounding box center [6, 81] width 5 height 5
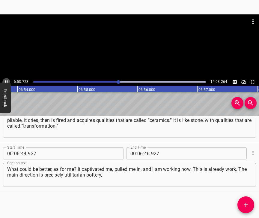
click at [5, 80] on icon "Play/Pause" at bounding box center [6, 81] width 5 height 5
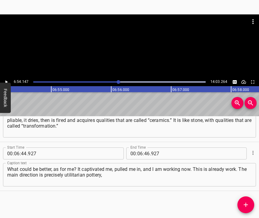
click at [5, 80] on icon "Play/Pause" at bounding box center [6, 81] width 5 height 5
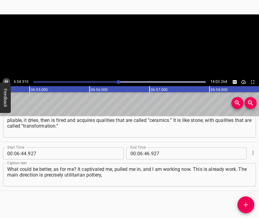
click at [6, 79] on icon "Play/Pause" at bounding box center [6, 81] width 5 height 5
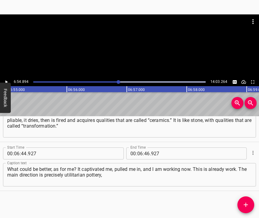
scroll to position [0, 24899]
click at [146, 148] on input "number" at bounding box center [147, 153] width 6 height 12
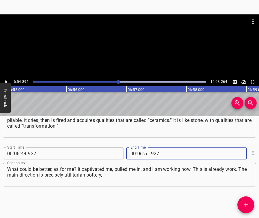
type input "54"
type input "894"
click at [246, 203] on icon "Add Cue" at bounding box center [246, 205] width 4 height 4
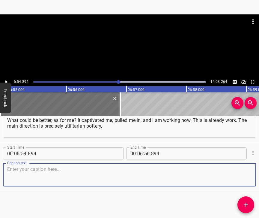
scroll to position [1655, 0]
drag, startPoint x: 245, startPoint y: 174, endPoint x: 258, endPoint y: 170, distance: 13.4
click at [247, 173] on textarea at bounding box center [129, 174] width 245 height 17
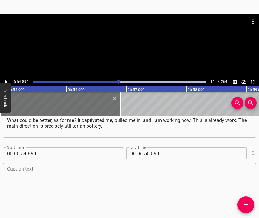
click at [26, 168] on textarea at bounding box center [129, 174] width 245 height 17
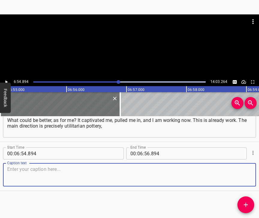
paste textarea "not decorative, precisely that one by technology, at the same temperature and a…"
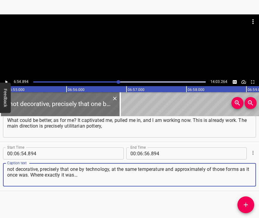
type textarea "not decorative, precisely that one by technology, at the same temperature and a…"
click at [7, 81] on icon "Play/Pause" at bounding box center [6, 81] width 5 height 5
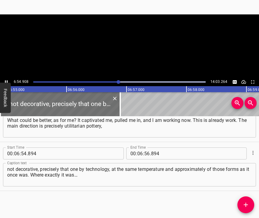
scroll to position [0, 24900]
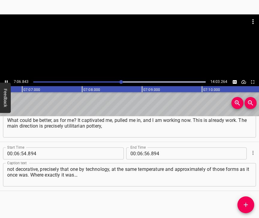
click at [5, 80] on icon "Play/Pause" at bounding box center [6, 81] width 5 height 5
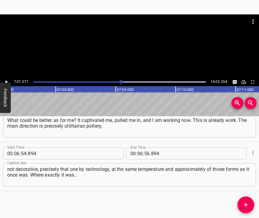
scroll to position [0, 25630]
click at [137, 147] on input "number" at bounding box center [140, 153] width 6 height 12
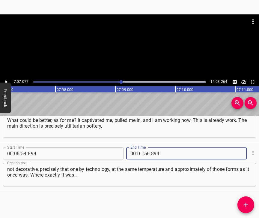
type input "07"
type input "077"
click at [243, 203] on icon "Add Cue" at bounding box center [245, 204] width 7 height 7
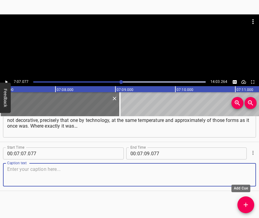
scroll to position [1709, 0]
drag, startPoint x: 243, startPoint y: 174, endPoint x: 256, endPoint y: 165, distance: 15.7
click at [243, 174] on textarea at bounding box center [129, 174] width 245 height 17
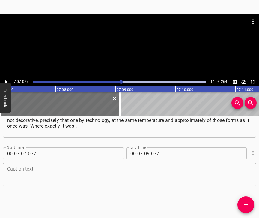
click at [62, 174] on textarea at bounding box center [129, 174] width 245 height 17
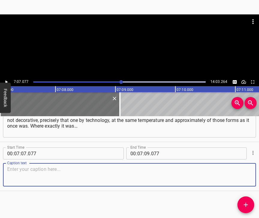
paste textarea "It was all [GEOGRAPHIC_DATA]. I do not say that I took something and began to t…"
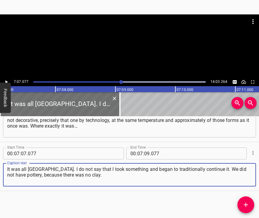
type textarea "It was all [GEOGRAPHIC_DATA]. I do not say that I took something and began to t…"
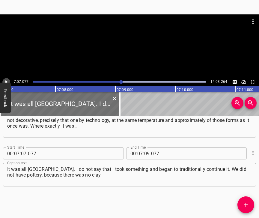
click at [5, 80] on icon "Play/Pause" at bounding box center [6, 81] width 5 height 5
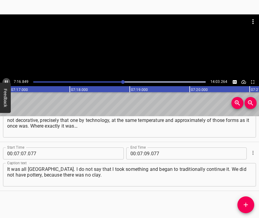
click at [5, 81] on icon "Play/Pause" at bounding box center [6, 81] width 3 height 3
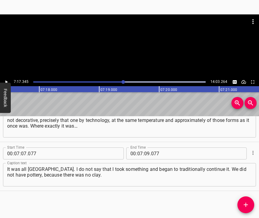
click at [5, 81] on icon "Play/Pause" at bounding box center [6, 81] width 2 height 3
click at [5, 81] on icon "Play/Pause" at bounding box center [6, 81] width 3 height 3
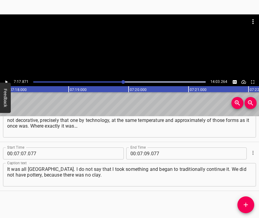
scroll to position [0, 26278]
click at [145, 148] on input "number" at bounding box center [147, 153] width 6 height 12
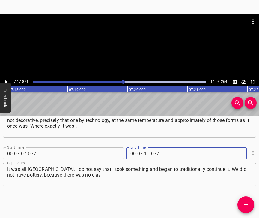
type input "17"
type input "871"
click at [245, 206] on icon "Add Cue" at bounding box center [245, 204] width 7 height 7
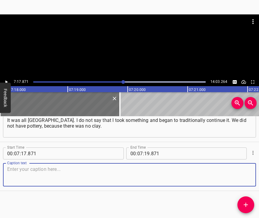
scroll to position [1763, 0]
drag, startPoint x: 244, startPoint y: 173, endPoint x: 258, endPoint y: 167, distance: 16.1
click at [244, 173] on textarea at bounding box center [129, 174] width 245 height 17
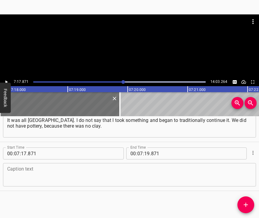
click at [135, 174] on textarea at bounding box center [129, 174] width 245 height 17
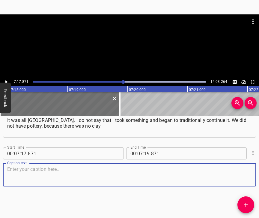
paste textarea "The village of [GEOGRAPHIC_DATA] near [GEOGRAPHIC_DATA], there was pottery and …"
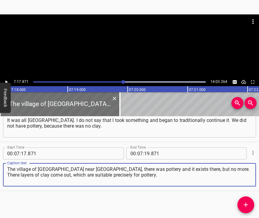
type textarea "The village of [GEOGRAPHIC_DATA] near [GEOGRAPHIC_DATA], there was pottery and …"
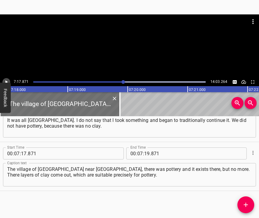
click at [7, 79] on icon "Play/Pause" at bounding box center [6, 81] width 5 height 5
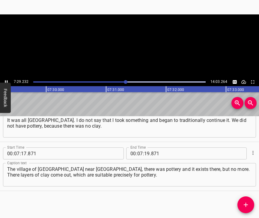
click at [7, 79] on icon "Play/Pause" at bounding box center [6, 81] width 5 height 5
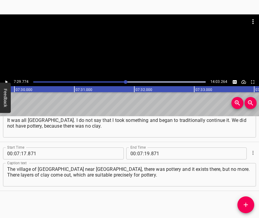
scroll to position [0, 26992]
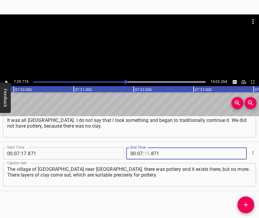
click at [146, 150] on input "number" at bounding box center [147, 153] width 6 height 12
type input "29"
type input "774"
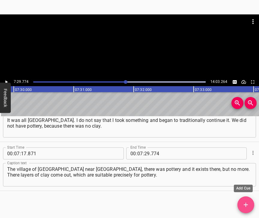
click at [248, 205] on icon "Add Cue" at bounding box center [246, 205] width 4 height 4
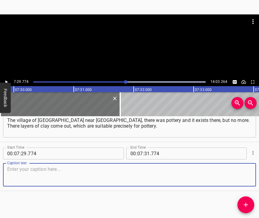
scroll to position [1817, 0]
click at [244, 176] on textarea at bounding box center [129, 174] width 245 height 17
click at [63, 173] on textarea at bounding box center [129, 174] width 245 height 17
paste textarea "The village of [GEOGRAPHIC_DATA] is not far, there was clay and there they mold…"
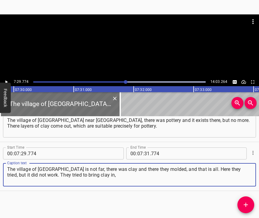
type textarea "The village of [GEOGRAPHIC_DATA] is not far, there was clay and there they mold…"
click at [5, 81] on icon "Play/Pause" at bounding box center [6, 81] width 5 height 5
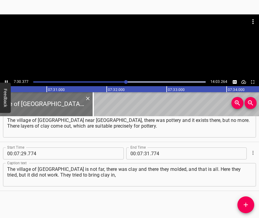
scroll to position [0, 27027]
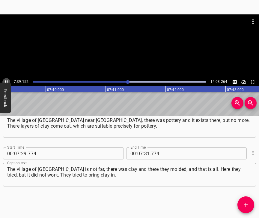
click at [6, 80] on icon "Play/Pause" at bounding box center [6, 81] width 5 height 5
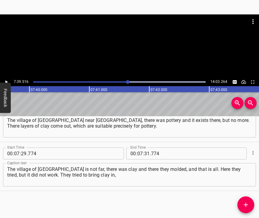
scroll to position [0, 27577]
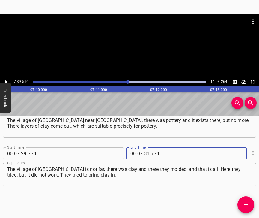
click at [144, 149] on input "number" at bounding box center [147, 153] width 6 height 12
type input "39"
type input "516"
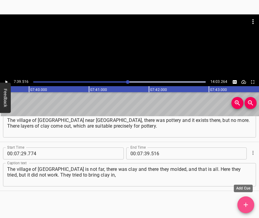
click at [245, 203] on icon "Add Cue" at bounding box center [245, 204] width 7 height 7
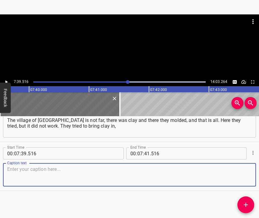
scroll to position [1871, 0]
click at [242, 173] on textarea at bounding box center [129, 174] width 245 height 17
click at [17, 166] on textarea at bounding box center [129, 174] width 245 height 17
paste textarea "but a long time ago. The Trypillians worked with local clay, that is true. They…"
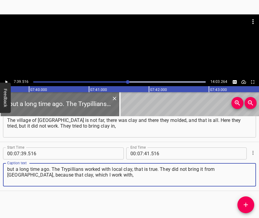
type textarea "but a long time ago. The Trypillians worked with local clay, that is true. They…"
click at [6, 82] on icon "Play/Pause" at bounding box center [6, 81] width 2 height 3
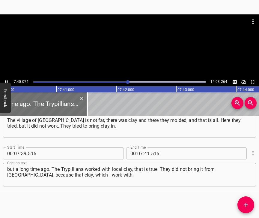
scroll to position [0, 27610]
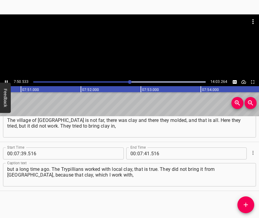
click at [6, 80] on icon "Play/Pause" at bounding box center [6, 81] width 5 height 5
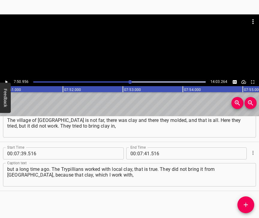
scroll to position [0, 28264]
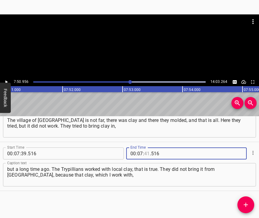
click at [145, 147] on input "number" at bounding box center [147, 153] width 6 height 12
type input "50"
type input "956"
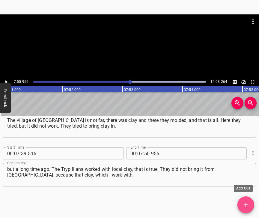
click at [249, 204] on icon "Add Cue" at bounding box center [245, 204] width 7 height 7
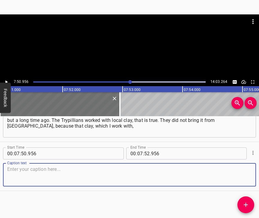
scroll to position [1925, 0]
click at [241, 167] on textarea at bounding box center [129, 174] width 245 height 17
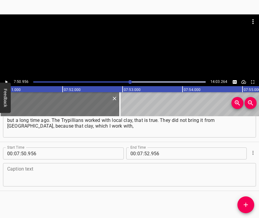
click at [18, 168] on textarea at bounding box center [129, 174] width 245 height 17
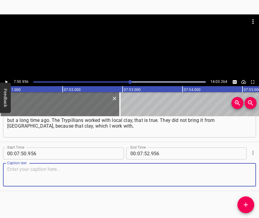
paste textarea "is mostly from [GEOGRAPHIC_DATA], since the quality of clay and in general the …"
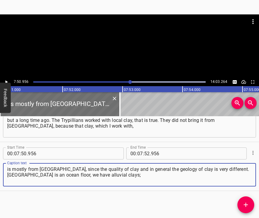
type textarea "is mostly from [GEOGRAPHIC_DATA], since the quality of clay and in general the …"
click at [6, 83] on icon "Play/Pause" at bounding box center [6, 81] width 2 height 3
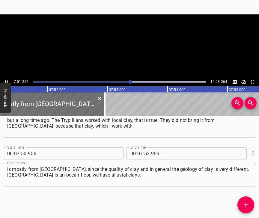
scroll to position [0, 28282]
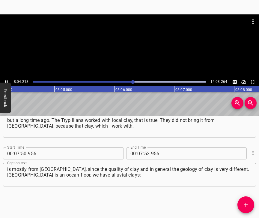
click at [7, 80] on icon "Play/Pause" at bounding box center [6, 81] width 5 height 5
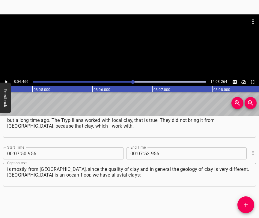
scroll to position [0, 29075]
click at [138, 147] on input "number" at bounding box center [140, 153] width 6 height 12
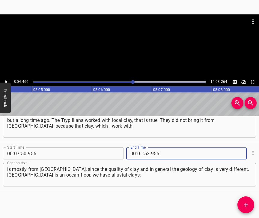
type input "08"
type input "04"
type input "466"
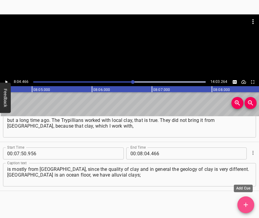
click at [249, 205] on icon "Add Cue" at bounding box center [245, 204] width 7 height 7
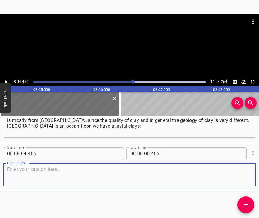
scroll to position [1979, 0]
click at [239, 169] on textarea at bounding box center [129, 174] width 245 height 17
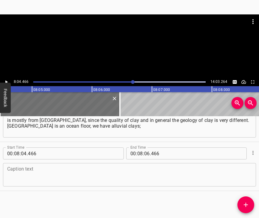
click at [91, 168] on textarea at bounding box center [129, 174] width 245 height 17
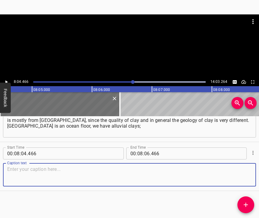
paste textarea "the clay is predictably stable, good. It is strong. [PERSON_NAME] supplied very…"
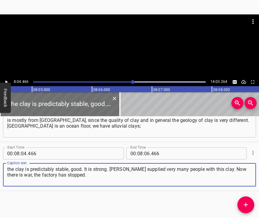
type textarea "the clay is predictably stable, good. It is strong. [PERSON_NAME] supplied very…"
click at [7, 80] on icon "Play/Pause" at bounding box center [6, 81] width 5 height 5
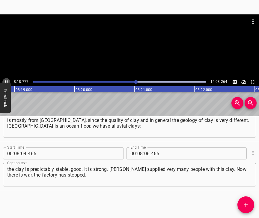
click at [5, 80] on icon "Play/Pause" at bounding box center [6, 81] width 5 height 5
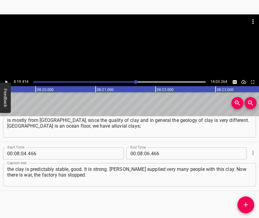
scroll to position [0, 29972]
click at [5, 80] on icon "Play/Pause" at bounding box center [6, 81] width 5 height 5
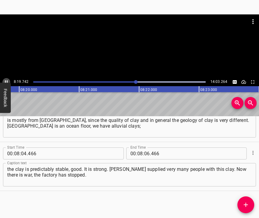
click at [5, 80] on icon "Play/Pause" at bounding box center [6, 81] width 5 height 5
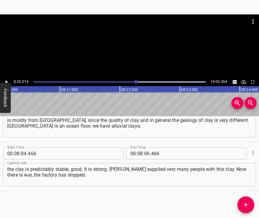
scroll to position [0, 30008]
click at [5, 80] on icon "Play/Pause" at bounding box center [6, 81] width 5 height 5
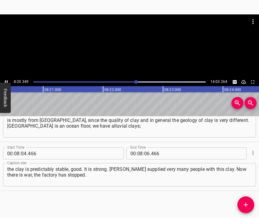
click at [5, 80] on icon "Play/Pause" at bounding box center [6, 81] width 5 height 5
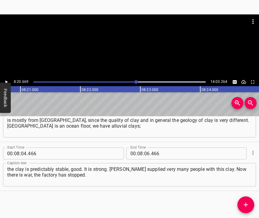
scroll to position [0, 30047]
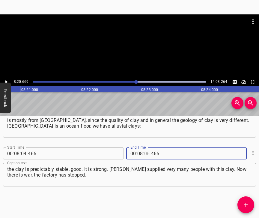
click at [144, 148] on input "number" at bounding box center [147, 153] width 6 height 12
type input "20"
type input "669"
click at [248, 204] on icon "Add Cue" at bounding box center [245, 204] width 7 height 7
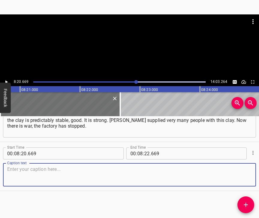
scroll to position [2033, 0]
drag, startPoint x: 243, startPoint y: 169, endPoint x: 257, endPoint y: 163, distance: 14.9
click at [244, 168] on textarea at bounding box center [129, 174] width 245 height 17
click at [24, 172] on textarea at bounding box center [129, 174] width 245 height 17
paste textarea "You would not believe how many creative young people there are. Those who were …"
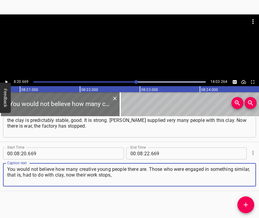
type textarea "You would not believe how many creative young people there are. Those who were …"
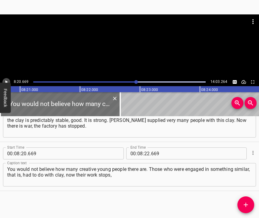
click at [5, 81] on icon "Play/Pause" at bounding box center [6, 81] width 2 height 3
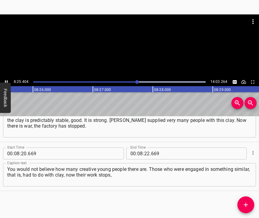
scroll to position [0, 30344]
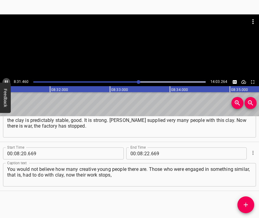
click at [5, 80] on icon "Play/Pause" at bounding box center [6, 81] width 5 height 5
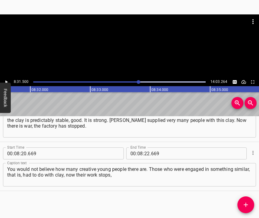
scroll to position [0, 30697]
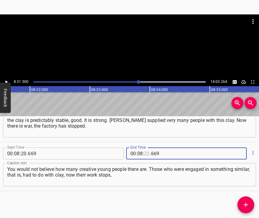
click at [144, 148] on input "number" at bounding box center [147, 153] width 6 height 12
type input "31"
type input "500"
click at [250, 203] on span "Add Cue" at bounding box center [246, 204] width 17 height 7
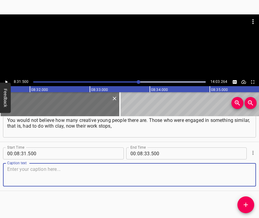
scroll to position [2087, 0]
drag, startPoint x: 243, startPoint y: 173, endPoint x: 258, endPoint y: 167, distance: 16.4
click at [243, 173] on textarea at bounding box center [129, 174] width 245 height 17
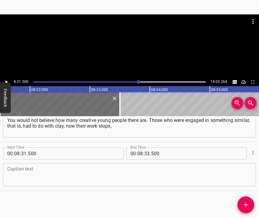
click at [19, 172] on textarea at bounding box center [129, 174] width 245 height 17
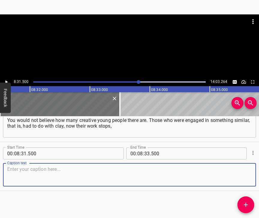
paste textarea "because there is no raw material – no clay. Where to get it? It needs to be str…"
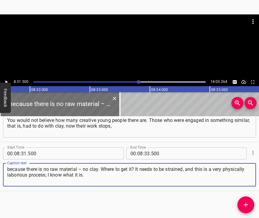
type textarea "because there is no raw material – no clay. Where to get it? It needs to be str…"
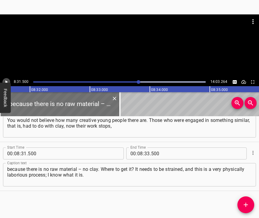
click at [9, 80] on button "Play/Pause" at bounding box center [6, 82] width 8 height 8
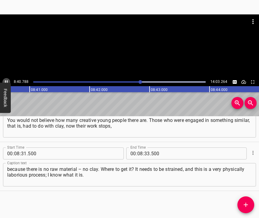
click at [5, 80] on icon "Play/Pause" at bounding box center [6, 81] width 5 height 5
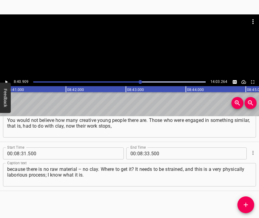
scroll to position [0, 31262]
click at [146, 147] on input "number" at bounding box center [147, 153] width 6 height 12
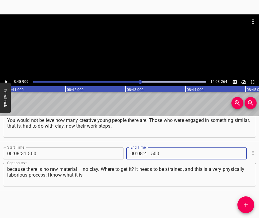
type input "40"
type input "909"
click at [249, 200] on button "Add Cue" at bounding box center [246, 204] width 17 height 17
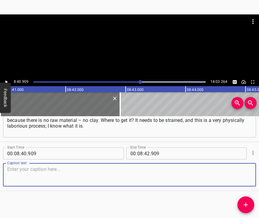
scroll to position [2141, 0]
drag, startPoint x: 239, startPoint y: 171, endPoint x: 257, endPoint y: 166, distance: 17.8
click at [241, 170] on textarea at bounding box center [129, 174] width 245 height 17
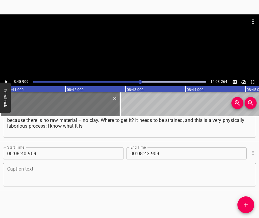
click at [21, 173] on textarea at bounding box center [129, 174] width 245 height 17
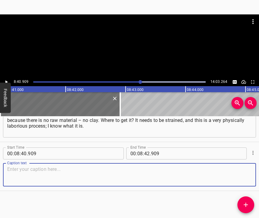
paste textarea "I began with this, I have the possibility to do it traditionally. My hard work …"
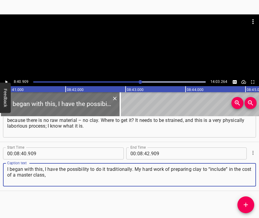
type textarea "I began with this, I have the possibility to do it traditionally. My hard work …"
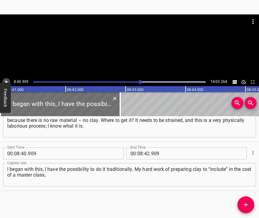
click at [8, 80] on icon "Play/Pause" at bounding box center [6, 81] width 5 height 5
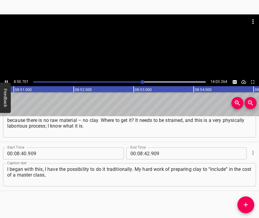
click at [7, 82] on icon "Play/Pause" at bounding box center [6, 81] width 5 height 5
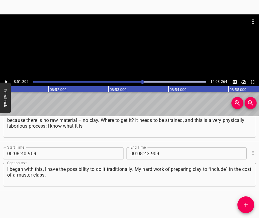
scroll to position [0, 31879]
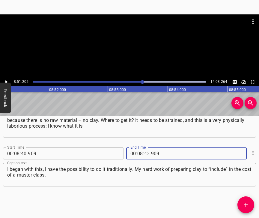
click at [145, 147] on input "number" at bounding box center [147, 153] width 6 height 12
type input "51"
type input "205"
click at [247, 203] on icon "Add Cue" at bounding box center [245, 204] width 7 height 7
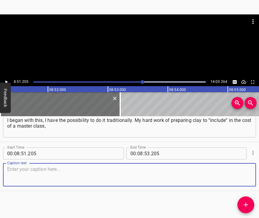
scroll to position [2195, 0]
click at [242, 173] on textarea at bounding box center [129, 174] width 245 height 17
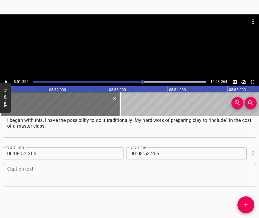
click at [9, 172] on textarea at bounding box center [129, 174] width 245 height 17
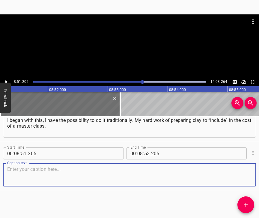
paste textarea "and in the end somehow it will be. But what I am doing will not stop, it has be…"
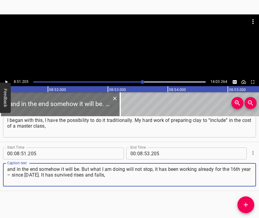
type textarea "and in the end somehow it will be. But what I am doing will not stop, it has be…"
click at [6, 82] on icon "Play/Pause" at bounding box center [6, 81] width 2 height 3
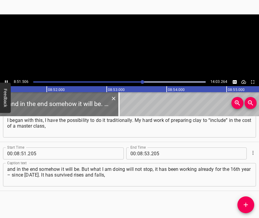
scroll to position [0, 31888]
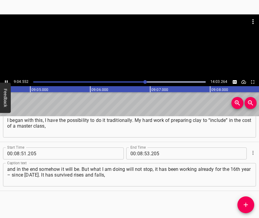
click at [6, 80] on icon "Play/Pause" at bounding box center [6, 81] width 5 height 5
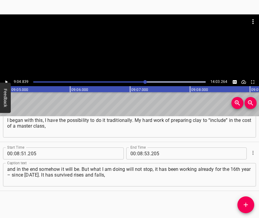
scroll to position [0, 32698]
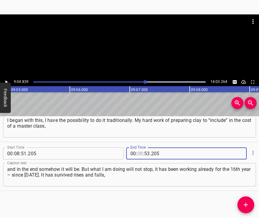
click at [140, 149] on input "number" at bounding box center [140, 153] width 6 height 12
type input "09"
type input "04"
type input "839"
click at [241, 201] on span "Add Cue" at bounding box center [246, 204] width 17 height 7
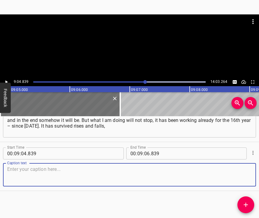
scroll to position [2249, 0]
click at [243, 175] on textarea at bounding box center [129, 174] width 245 height 17
click at [121, 170] on textarea at bounding box center [129, 174] width 245 height 17
paste textarea "now it has transformed, and it is as it is. You need to love this work, as any …"
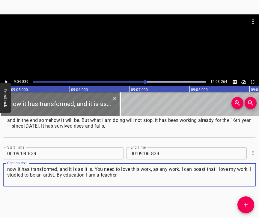
type textarea "now it has transformed, and it is as it is. You need to love this work, as any …"
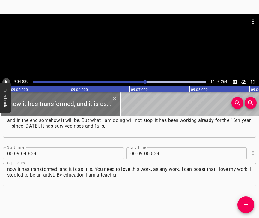
click at [7, 81] on icon "Play/Pause" at bounding box center [6, 81] width 5 height 5
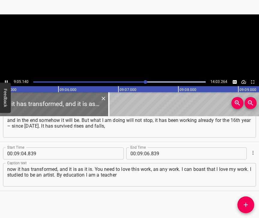
scroll to position [0, 32714]
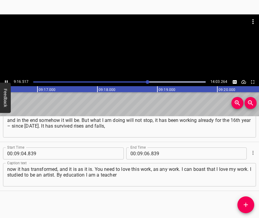
click at [6, 82] on icon "Play/Pause" at bounding box center [6, 81] width 5 height 5
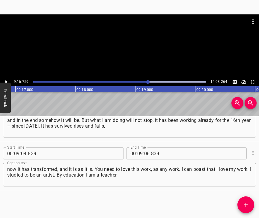
scroll to position [0, 33413]
click at [144, 148] on input "number" at bounding box center [147, 153] width 6 height 12
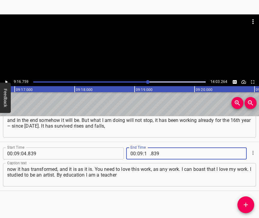
type input "16"
type input "759"
click at [249, 204] on icon "Add Cue" at bounding box center [245, 204] width 7 height 7
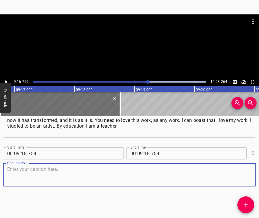
scroll to position [2303, 0]
click at [231, 168] on textarea at bounding box center [129, 174] width 245 height 17
click at [16, 171] on textarea at bounding box center [129, 174] width 245 height 17
paste textarea "of primary school and drawing. On a plane it is harder to do than in volume. I …"
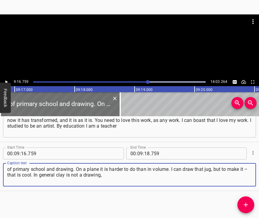
type textarea "of primary school and drawing. On a plane it is harder to do than in volume. I …"
click at [7, 80] on icon "Play/Pause" at bounding box center [6, 81] width 5 height 5
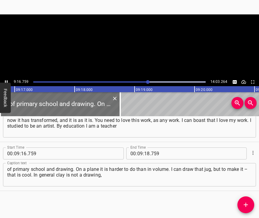
scroll to position [0, 33414]
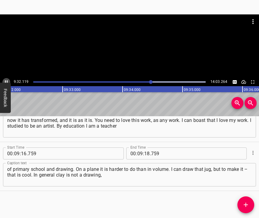
click at [5, 80] on icon "Play/Pause" at bounding box center [6, 81] width 3 height 3
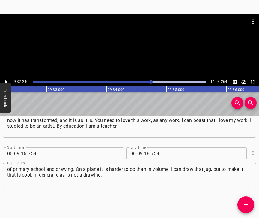
scroll to position [0, 34342]
click at [144, 147] on input "number" at bounding box center [147, 153] width 6 height 12
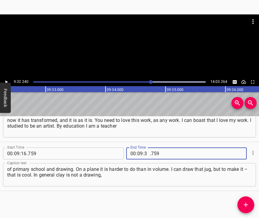
type input "32"
type input "240"
click at [244, 203] on icon "Add Cue" at bounding box center [245, 204] width 7 height 7
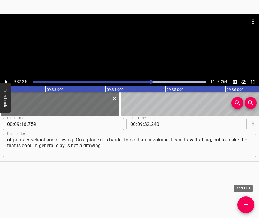
scroll to position [2323, 0]
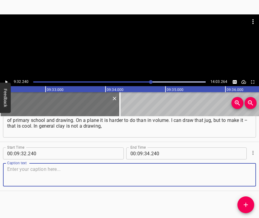
click at [222, 183] on textarea at bounding box center [129, 174] width 245 height 17
click at [54, 183] on textarea at bounding box center [129, 174] width 245 height 17
paste textarea "it cannot be equated, it can be singled out as one of the fine arts. The classi…"
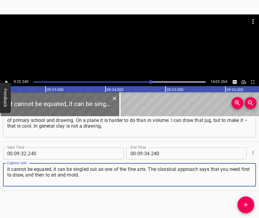
type textarea "it cannot be equated, it can be singled out as one of the fine arts. The classi…"
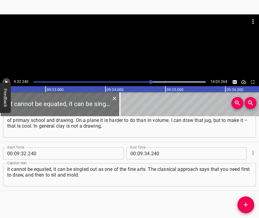
click at [6, 81] on icon "Play/Pause" at bounding box center [6, 81] width 2 height 3
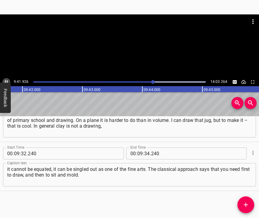
click at [7, 80] on icon "Play/Pause" at bounding box center [6, 81] width 5 height 5
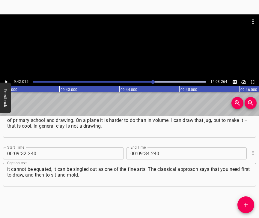
scroll to position [0, 34929]
click at [144, 159] on input "number" at bounding box center [147, 153] width 6 height 12
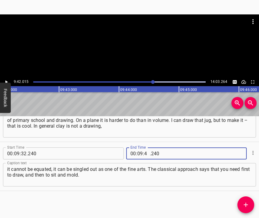
type input "42"
type input "015"
click at [245, 204] on icon "Add Cue" at bounding box center [245, 204] width 7 height 7
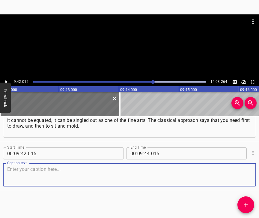
scroll to position [2411, 0]
click at [239, 176] on textarea at bounding box center [129, 174] width 245 height 17
click at [24, 168] on textarea at bounding box center [129, 174] width 245 height 17
paste textarea "But it will never be drawn as it is molded. If someone very much needs it, then…"
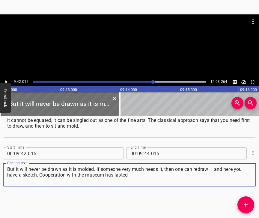
type textarea "But it will never be drawn as it is molded. If someone very much needs it, then…"
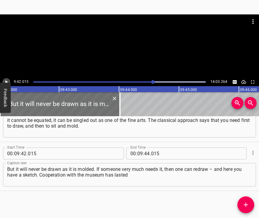
click at [8, 80] on icon "Play/Pause" at bounding box center [6, 81] width 5 height 5
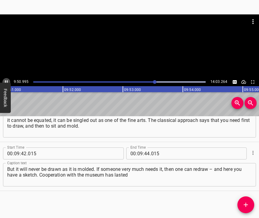
click at [7, 80] on icon "Play/Pause" at bounding box center [6, 81] width 5 height 5
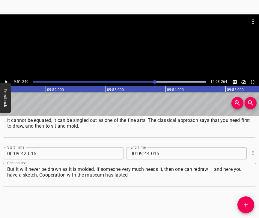
click at [7, 80] on icon "Play/Pause" at bounding box center [6, 81] width 5 height 5
click at [145, 147] on input "number" at bounding box center [147, 153] width 6 height 12
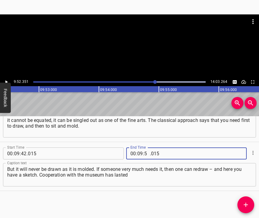
type input "52"
type input "351"
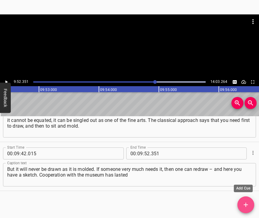
click at [247, 205] on icon "Add Cue" at bounding box center [246, 205] width 4 height 4
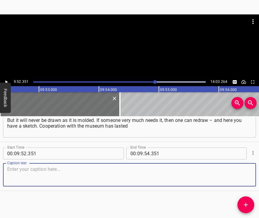
scroll to position [2465, 0]
drag, startPoint x: 244, startPoint y: 174, endPoint x: 258, endPoint y: 168, distance: 15.2
click at [244, 173] on textarea at bounding box center [129, 174] width 245 height 17
click at [19, 167] on textarea at bounding box center [129, 174] width 245 height 17
paste textarea "already for 12–13 years. I constantly communicate with the museum, with the dir…"
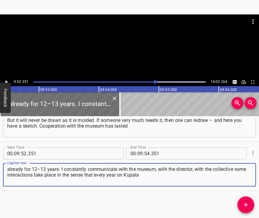
type textarea "already for 12–13 years. I constantly communicate with the museum, with the dir…"
click at [7, 82] on icon "Play/Pause" at bounding box center [6, 81] width 2 height 3
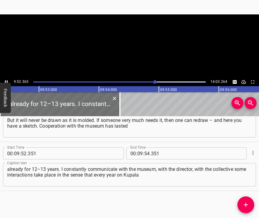
scroll to position [0, 35550]
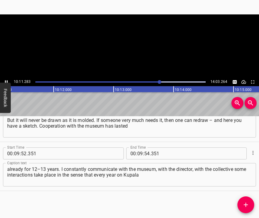
click at [7, 80] on icon "Play/Pause" at bounding box center [6, 81] width 5 height 5
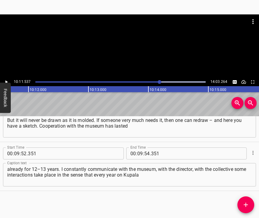
scroll to position [0, 36701]
click at [138, 148] on input "number" at bounding box center [140, 153] width 6 height 12
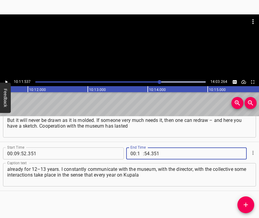
type input "10"
type input "11"
type input "537"
click at [248, 206] on icon "Add Cue" at bounding box center [245, 204] width 7 height 7
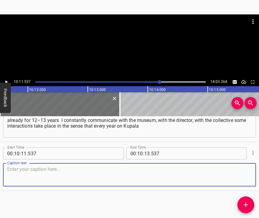
scroll to position [2519, 0]
drag, startPoint x: 237, startPoint y: 177, endPoint x: 257, endPoint y: 169, distance: 21.7
click at [241, 175] on textarea at bounding box center [129, 174] width 245 height 17
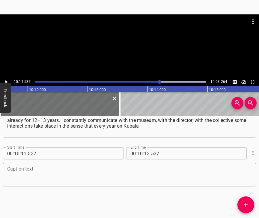
click at [13, 171] on textarea at bounding box center [129, 174] width 245 height 17
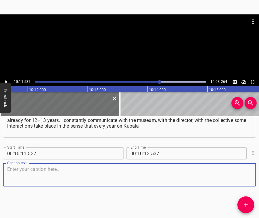
paste textarea "and Toloka there are obligatory holidays, to which people came from who knows w…"
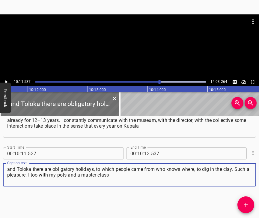
type textarea "and Toloka there are obligatory holidays, to which people came from who knows w…"
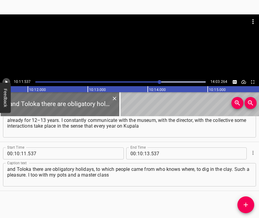
click at [8, 81] on icon "Play/Pause" at bounding box center [6, 81] width 5 height 5
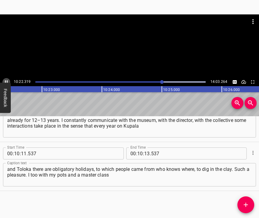
click at [6, 80] on icon "Play/Pause" at bounding box center [6, 81] width 5 height 5
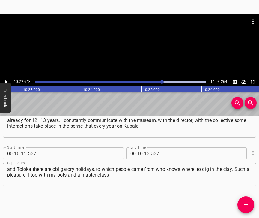
scroll to position [0, 37367]
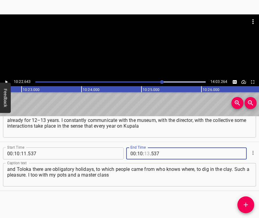
click at [144, 149] on input "number" at bounding box center [147, 153] width 6 height 12
type input "22"
type input "643"
click at [242, 203] on span "Add Cue" at bounding box center [246, 204] width 17 height 7
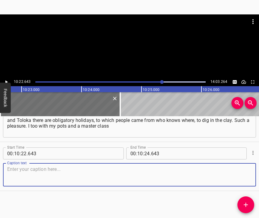
scroll to position [2573, 0]
drag, startPoint x: 240, startPoint y: 169, endPoint x: 258, endPoint y: 163, distance: 18.9
click at [243, 168] on textarea at bounding box center [129, 174] width 245 height 17
click at [52, 173] on textarea at bounding box center [129, 174] width 245 height 17
paste textarea "was invited, with me goes a collective of masters who wish to. Everything was g…"
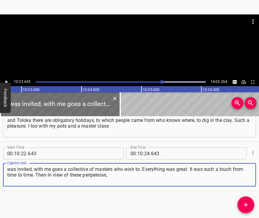
type textarea "was invited, with me goes a collective of masters who wish to. Everything was g…"
click at [6, 80] on icon "Play/Pause" at bounding box center [6, 81] width 5 height 5
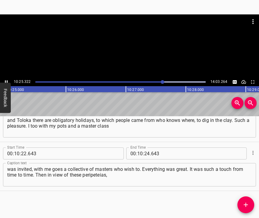
scroll to position [0, 37522]
click at [5, 81] on icon "Play/Pause" at bounding box center [6, 81] width 3 height 3
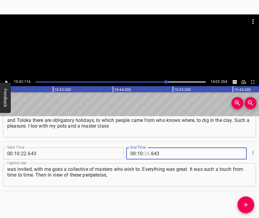
click at [144, 147] on input "number" at bounding box center [147, 153] width 6 height 12
type input "42"
type input "116"
click at [246, 206] on icon "Add Cue" at bounding box center [246, 205] width 4 height 4
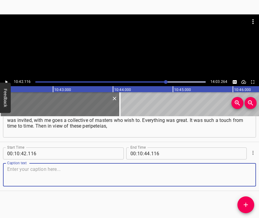
scroll to position [2627, 0]
drag, startPoint x: 235, startPoint y: 173, endPoint x: 257, endPoint y: 164, distance: 23.5
click at [235, 173] on textarea at bounding box center [129, 174] width 245 height 17
click at [95, 166] on textarea at bounding box center [129, 174] width 245 height 17
paste textarea "about which I am now telling you, when the workshop already appeared as a creat…"
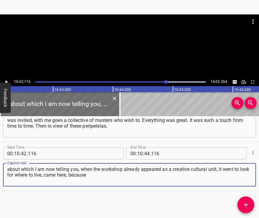
type textarea "about which I am now telling you, when the workshop already appeared as a creat…"
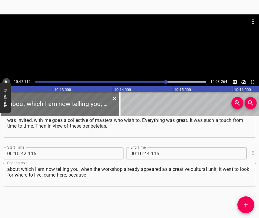
click at [6, 83] on icon "Play/Pause" at bounding box center [6, 81] width 2 height 3
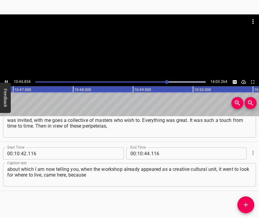
scroll to position [0, 38818]
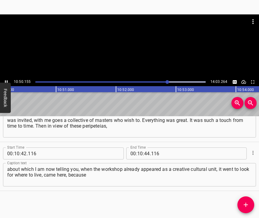
click at [6, 80] on icon "Play/Pause" at bounding box center [6, 81] width 5 height 5
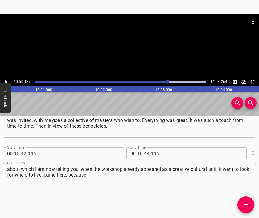
scroll to position [0, 39035]
click at [146, 147] on input "number" at bounding box center [147, 153] width 6 height 12
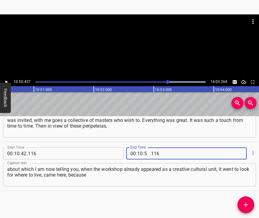
type input "50"
type input "437"
click at [244, 206] on icon "Add Cue" at bounding box center [245, 204] width 7 height 7
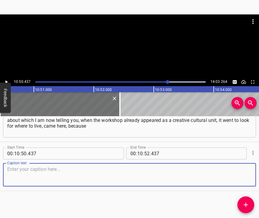
scroll to position [2681, 0]
drag, startPoint x: 244, startPoint y: 180, endPoint x: 257, endPoint y: 172, distance: 15.2
click at [244, 179] on textarea at bounding box center [129, 174] width 245 height 17
click at [124, 180] on textarea at bounding box center [129, 174] width 245 height 17
paste textarea "there was nowhere else. Other places were tried, but it did not work there. A g…"
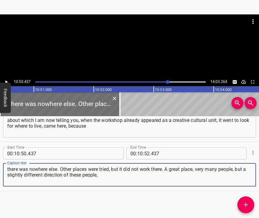
type textarea "there was nowhere else. Other places were tried, but it did not work there. A g…"
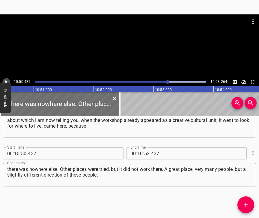
click at [5, 82] on icon "Play/Pause" at bounding box center [6, 81] width 2 height 3
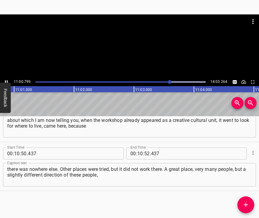
click at [6, 80] on icon "Play/Pause" at bounding box center [6, 81] width 5 height 5
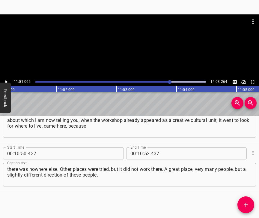
scroll to position [0, 39673]
click at [139, 148] on input "number" at bounding box center [140, 153] width 6 height 12
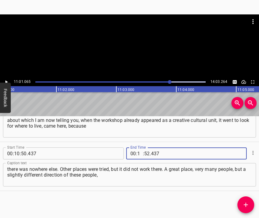
type input "11"
type input "01"
type input "065"
click at [247, 205] on icon "Add Cue" at bounding box center [245, 204] width 7 height 7
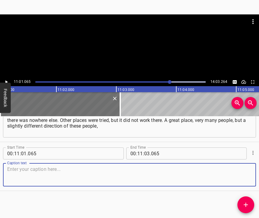
scroll to position [2735, 0]
click at [246, 175] on textarea at bounding box center [129, 174] width 245 height 17
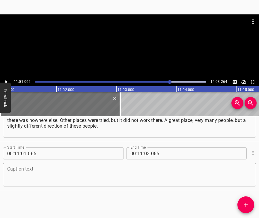
click at [74, 179] on textarea at bounding box center [129, 174] width 245 height 17
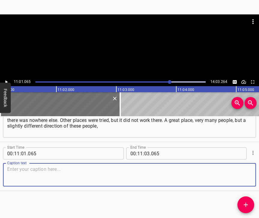
paste textarea "they go to rest in a different way, their rest is hard. It turned out that it i…"
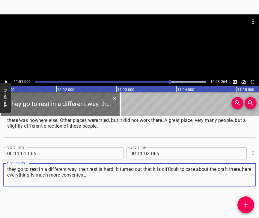
type textarea "they go to rest in a different way, their rest is hard. It turned out that it i…"
click at [9, 79] on div "11:01.065 14:03.264" at bounding box center [129, 82] width 259 height 8
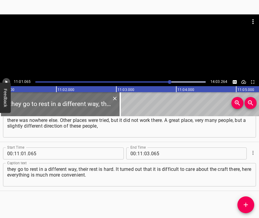
click at [6, 80] on icon "Play/Pause" at bounding box center [6, 81] width 5 height 5
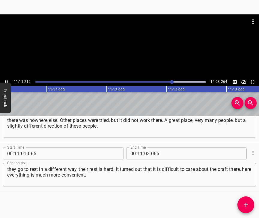
click at [6, 79] on button "Play/Pause" at bounding box center [6, 82] width 8 height 8
click at [146, 147] on input "number" at bounding box center [147, 153] width 6 height 12
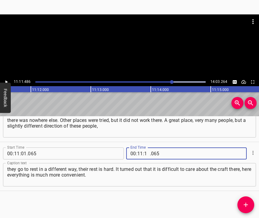
type input "11"
type input "486"
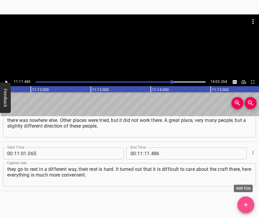
click at [249, 203] on icon "Add Cue" at bounding box center [245, 204] width 7 height 7
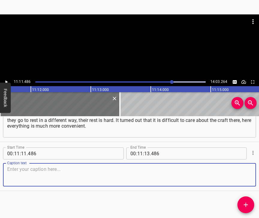
scroll to position [2789, 0]
drag, startPoint x: 236, startPoint y: 174, endPoint x: 257, endPoint y: 164, distance: 22.7
click at [236, 173] on textarea at bounding box center [129, 174] width 245 height 17
click at [34, 167] on textarea at bounding box center [129, 174] width 245 height 17
paste textarea "If earlier twice a year we met, then 3, 5, 10 times a year we gathered and met,…"
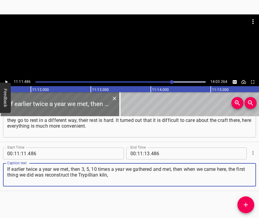
type textarea "If earlier twice a year we met, then 3, 5, 10 times a year we gathered and met,…"
click at [5, 81] on icon "Play/Pause" at bounding box center [6, 81] width 5 height 5
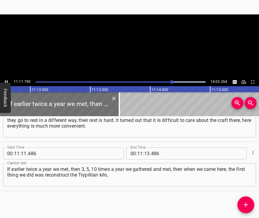
scroll to position [0, 40299]
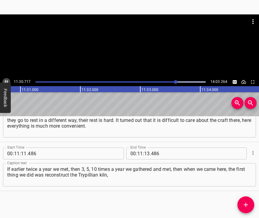
click at [5, 80] on icon "Play/Pause" at bounding box center [6, 81] width 5 height 5
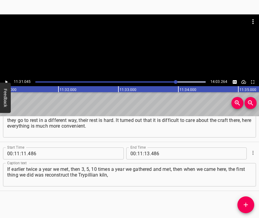
scroll to position [0, 41472]
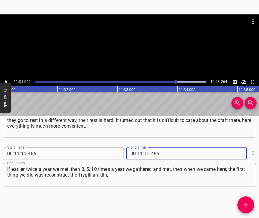
click at [145, 148] on input "number" at bounding box center [147, 153] width 6 height 12
type input "31"
type input "045"
click at [247, 202] on icon "Add Cue" at bounding box center [245, 204] width 7 height 7
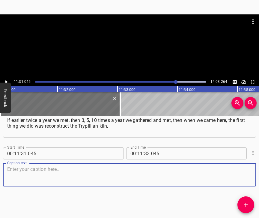
scroll to position [2843, 0]
click at [242, 170] on textarea at bounding box center [129, 174] width 245 height 17
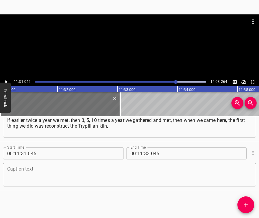
click at [126, 166] on textarea at bounding box center [129, 174] width 245 height 17
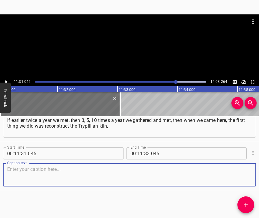
paste textarea "a great one. That very kiln which was researched and excavated in [DATE]. Befor…"
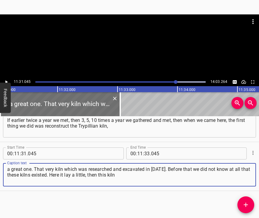
type textarea "a great one. That very kiln which was researched and excavated in [DATE]. Befor…"
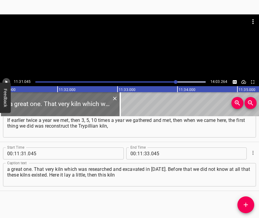
click at [10, 80] on button "Play/Pause" at bounding box center [6, 82] width 8 height 8
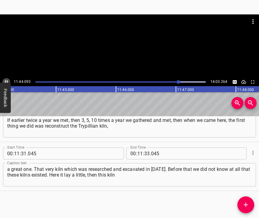
click at [6, 80] on icon "Play/Pause" at bounding box center [6, 81] width 5 height 5
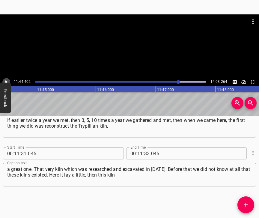
click at [6, 80] on icon "Play/Pause" at bounding box center [6, 81] width 5 height 5
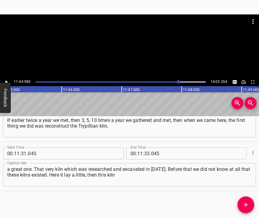
scroll to position [0, 42308]
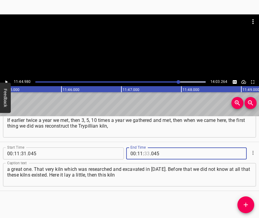
click at [145, 147] on input "number" at bounding box center [147, 153] width 6 height 12
type input "44"
type input "980"
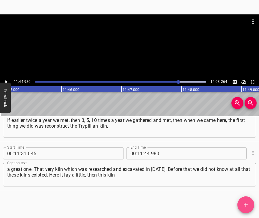
click at [244, 201] on icon "Add Cue" at bounding box center [245, 204] width 7 height 7
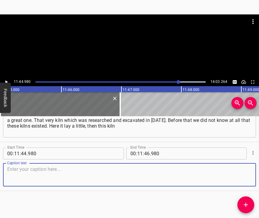
scroll to position [2897, 0]
click at [239, 170] on textarea at bounding box center [129, 174] width 245 height 17
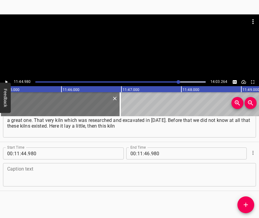
click at [139, 170] on textarea at bounding box center [129, 174] width 245 height 17
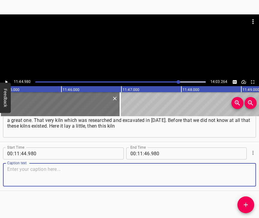
paste textarea "was built. All who wanted gathered together. On self-financing. There were rumo…"
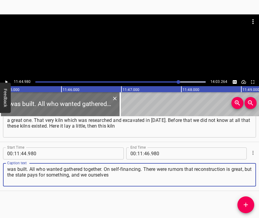
type textarea "was built. All who wanted gathered together. On self-financing. There were rumo…"
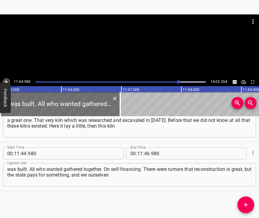
click at [5, 82] on icon "Play/Pause" at bounding box center [6, 81] width 5 height 5
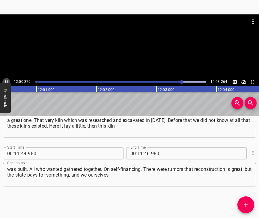
click at [5, 80] on icon "Play/Pause" at bounding box center [6, 81] width 5 height 5
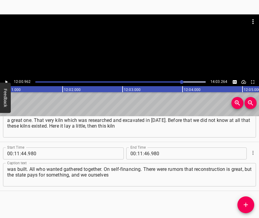
scroll to position [0, 43268]
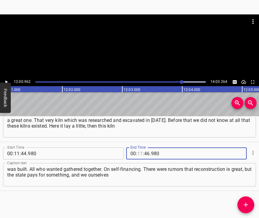
click at [137, 150] on input "number" at bounding box center [140, 153] width 6 height 12
type input "12"
type input "00"
type input "962"
click at [250, 203] on span "Add Cue" at bounding box center [246, 204] width 17 height 7
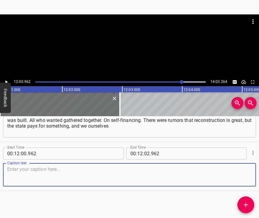
scroll to position [2951, 0]
click at [246, 176] on textarea at bounding box center [129, 174] width 245 height 17
click at [71, 173] on textarea at bounding box center [129, 174] width 245 height 17
paste textarea "bought bricks and everything else. Everything was on enthusiasm, because there …"
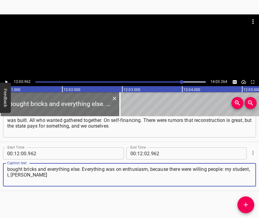
type textarea "bought bricks and everything else. Everything was on enthusiasm, because there …"
click at [8, 80] on icon "Play/Pause" at bounding box center [6, 81] width 5 height 5
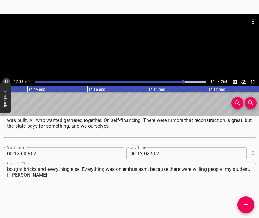
click at [7, 79] on button "Play/Pause" at bounding box center [6, 82] width 8 height 8
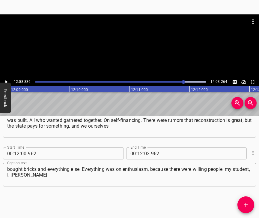
click at [6, 81] on icon "Play/Pause" at bounding box center [6, 81] width 5 height 5
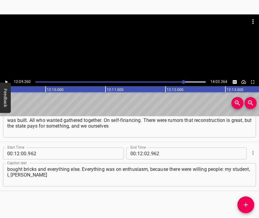
scroll to position [0, 43765]
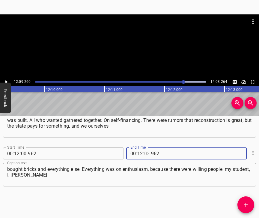
click at [144, 149] on input "number" at bounding box center [147, 153] width 6 height 12
type input "09"
type input "260"
click at [249, 203] on icon "Add Cue" at bounding box center [245, 204] width 7 height 7
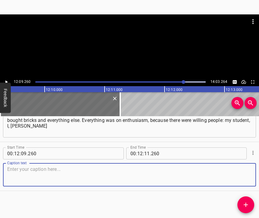
scroll to position [3005, 0]
drag, startPoint x: 243, startPoint y: 177, endPoint x: 258, endPoint y: 174, distance: 15.5
click at [243, 177] on textarea at bounding box center [129, 174] width 245 height 17
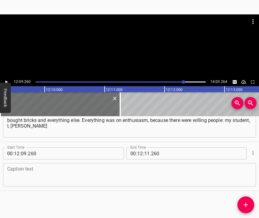
click at [76, 177] on textarea at bounding box center [129, 174] width 245 height 17
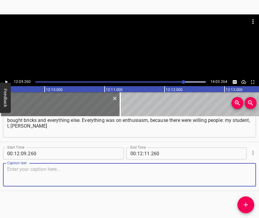
paste textarea "and the whole collective of those who cared. We assembled the kiln from shards …"
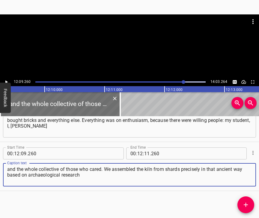
type textarea "and the whole collective of those who cared. We assembled the kiln from shards …"
drag, startPoint x: 6, startPoint y: 79, endPoint x: 30, endPoint y: 59, distance: 30.9
click at [6, 79] on button "Play/Pause" at bounding box center [6, 82] width 8 height 8
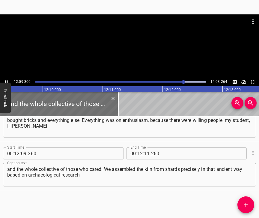
scroll to position [0, 43768]
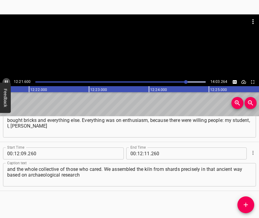
click at [5, 81] on icon "Play/Pause" at bounding box center [6, 81] width 5 height 5
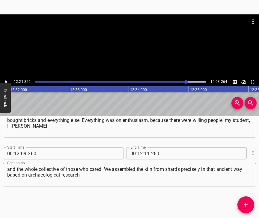
scroll to position [0, 44522]
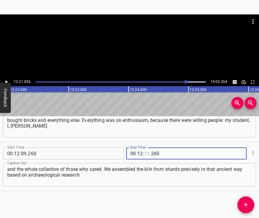
click at [147, 147] on input "number" at bounding box center [147, 153] width 6 height 12
type input "21"
type input "856"
click at [244, 206] on icon "Add Cue" at bounding box center [245, 204] width 7 height 7
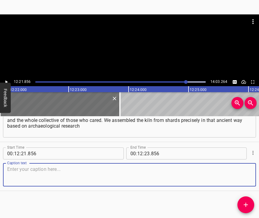
scroll to position [3059, 0]
drag, startPoint x: 245, startPoint y: 174, endPoint x: 256, endPoint y: 174, distance: 11.7
click at [245, 174] on textarea at bounding box center [129, 174] width 245 height 17
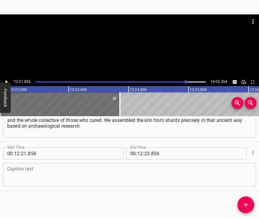
click at [40, 175] on textarea at bounding box center [129, 174] width 245 height 17
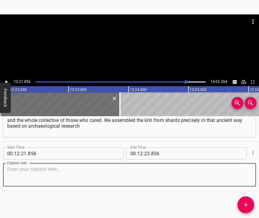
paste textarea "of the settlement of [GEOGRAPHIC_DATA]. Something was theory, something showed …"
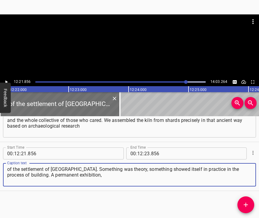
type textarea "of the settlement of [GEOGRAPHIC_DATA]. Something was theory, something showed …"
click at [8, 81] on icon "Play/Pause" at bounding box center [6, 81] width 5 height 5
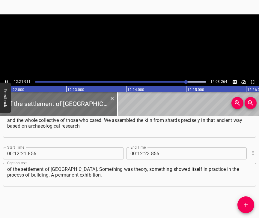
scroll to position [0, 44525]
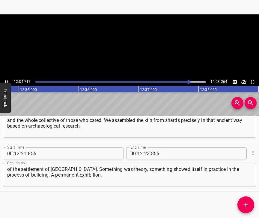
click at [5, 81] on icon "Play/Pause" at bounding box center [6, 81] width 5 height 5
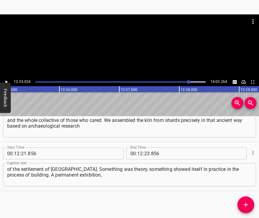
scroll to position [0, 45312]
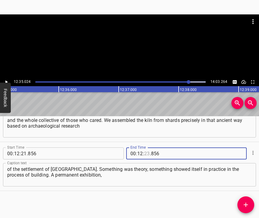
click at [144, 147] on input "number" at bounding box center [147, 153] width 6 height 12
type input "35"
type input "024"
click at [246, 205] on icon "Add Cue" at bounding box center [246, 205] width 4 height 4
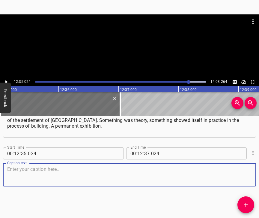
scroll to position [3113, 0]
click at [240, 173] on textarea at bounding box center [129, 174] width 245 height 17
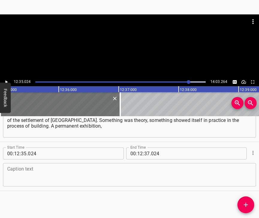
click at [50, 172] on textarea at bounding box center [129, 174] width 245 height 17
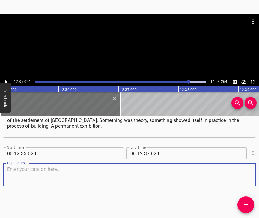
paste textarea "then it is necessary to hang pictures, or we will come in and sit – this is suc…"
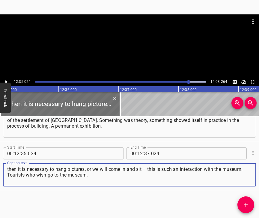
type textarea "then it is necessary to hang pictures, or we will come in and sit – this is suc…"
click at [6, 80] on icon "Play/Pause" at bounding box center [6, 81] width 5 height 5
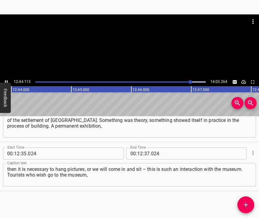
scroll to position [0, 45840]
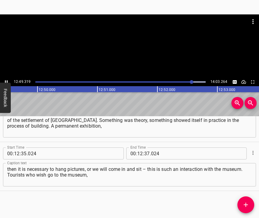
click at [6, 81] on icon "Play/Pause" at bounding box center [6, 81] width 3 height 3
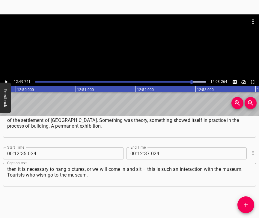
scroll to position [0, 46195]
click at [145, 147] on input "number" at bounding box center [147, 153] width 6 height 12
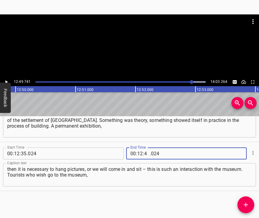
type input "49"
type input "741"
click at [246, 208] on icon "Add Cue" at bounding box center [245, 204] width 7 height 7
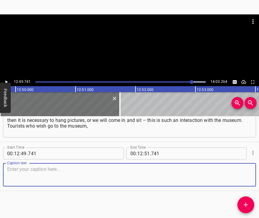
scroll to position [3167, 0]
click at [248, 173] on div "Caption text" at bounding box center [129, 174] width 253 height 23
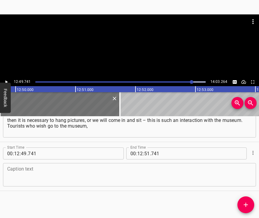
click at [19, 173] on textarea at bounding box center [129, 174] width 245 height 17
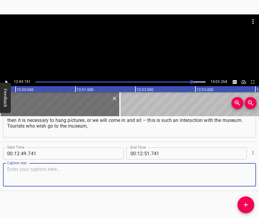
paste textarea "the museum accordingly offers: besides us also a motanka-doll and someone else.…"
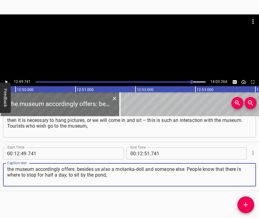
type textarea "the museum accordingly offers: besides us also a motanka-doll and someone else.…"
click at [4, 81] on icon "Play/Pause" at bounding box center [6, 81] width 5 height 5
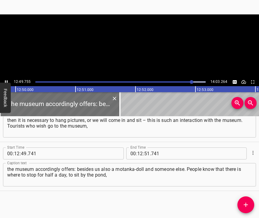
scroll to position [0, 46195]
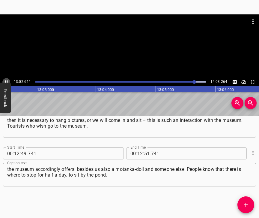
click at [5, 80] on icon "Play/Pause" at bounding box center [6, 81] width 5 height 5
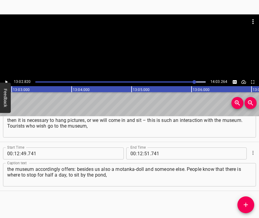
scroll to position [0, 46980]
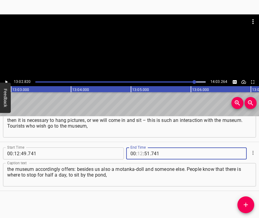
click at [137, 148] on input "number" at bounding box center [140, 153] width 6 height 12
click at [138, 147] on input "number" at bounding box center [140, 153] width 6 height 12
type input "13"
type input "02"
type input "820"
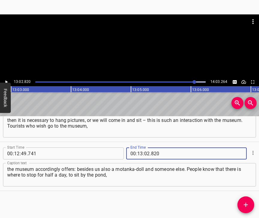
click at [243, 200] on button "Add Cue" at bounding box center [246, 204] width 17 height 17
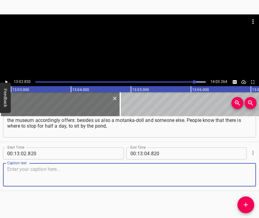
scroll to position [3221, 0]
click at [243, 179] on textarea at bounding box center [129, 174] width 245 height 17
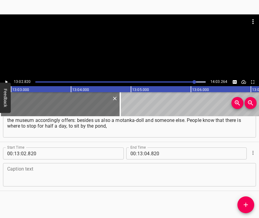
click at [67, 161] on div "Caption text Caption text" at bounding box center [129, 174] width 253 height 27
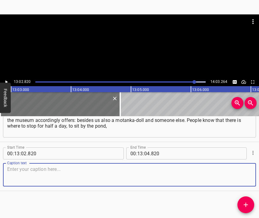
click at [67, 171] on textarea at bounding box center [129, 174] width 245 height 17
paste textarea "eat sandwiches and continue further, walking through the village, to visit such…"
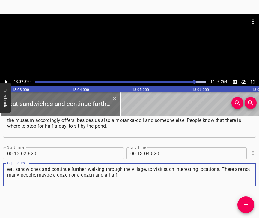
type textarea "eat sandwiches and continue further, walking through the village, to visit such…"
click at [5, 81] on icon "Play/Pause" at bounding box center [6, 81] width 2 height 3
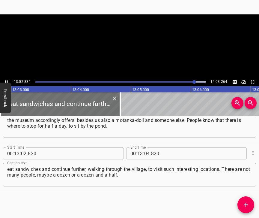
scroll to position [0, 46980]
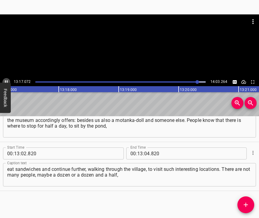
click at [6, 80] on icon "Play/Pause" at bounding box center [6, 81] width 5 height 5
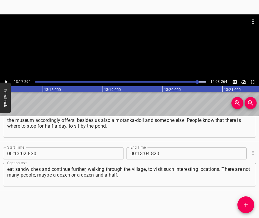
scroll to position [0, 47848]
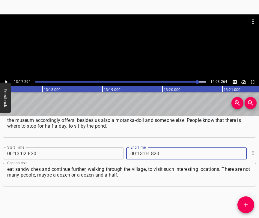
click at [145, 148] on input "number" at bounding box center [147, 153] width 6 height 12
type input "17"
type input "294"
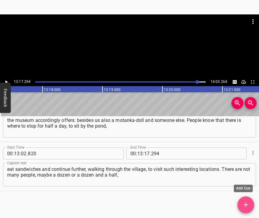
click at [246, 204] on icon "Add Cue" at bounding box center [246, 205] width 4 height 4
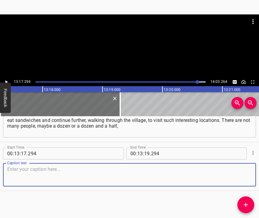
scroll to position [3275, 0]
click at [239, 171] on textarea at bounding box center [129, 174] width 245 height 17
click at [73, 170] on textarea at bounding box center [129, 174] width 245 height 17
paste textarea "but if you look in one direction with them, then it is easier to live. Optimism…"
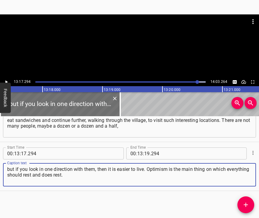
type textarea "but if you look in one direction with them, then it is easier to live. Optimism…"
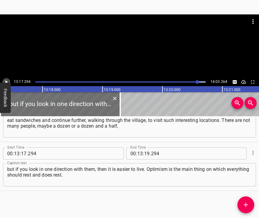
click at [8, 81] on icon "Play/Pause" at bounding box center [6, 81] width 5 height 5
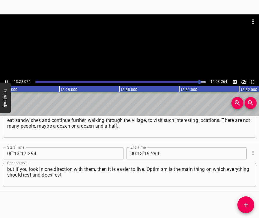
click at [6, 81] on icon "Play/Pause" at bounding box center [6, 81] width 3 height 3
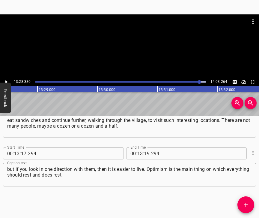
scroll to position [0, 48514]
click at [145, 149] on input "number" at bounding box center [147, 153] width 6 height 12
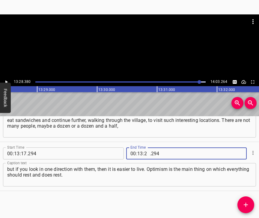
type input "28"
type input "380"
click at [249, 203] on icon "Add Cue" at bounding box center [245, 204] width 7 height 7
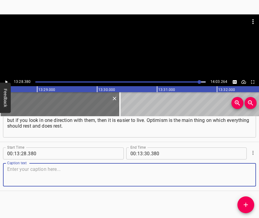
scroll to position [3329, 0]
drag, startPoint x: 242, startPoint y: 173, endPoint x: 257, endPoint y: 171, distance: 15.8
click at [242, 172] on textarea at bounding box center [129, 174] width 245 height 17
click at [15, 174] on textarea at bounding box center [129, 174] width 245 height 17
paste textarea "Optimism and faith are the only related, and maybe even the same. You need to p…"
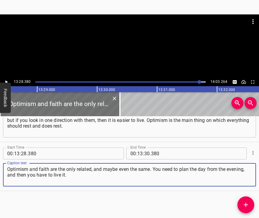
type textarea "Optimism and faith are the only related, and maybe even the same. You need to p…"
click at [10, 80] on div "13:28.380 14:03.264" at bounding box center [129, 82] width 259 height 8
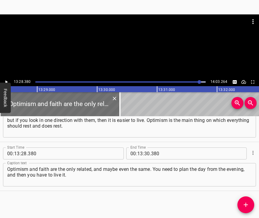
click at [6, 80] on icon "Play/Pause" at bounding box center [6, 81] width 5 height 5
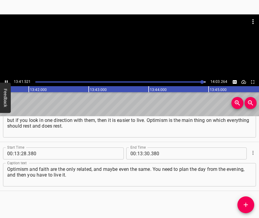
click at [7, 80] on icon "Play/Pause" at bounding box center [6, 81] width 5 height 5
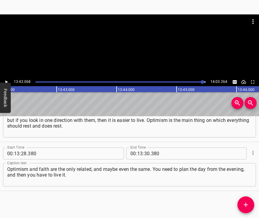
scroll to position [0, 49335]
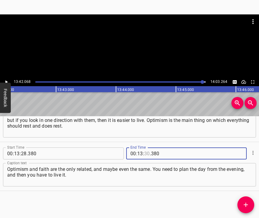
click at [146, 147] on input "number" at bounding box center [147, 153] width 6 height 12
type input "42"
type input "068"
click at [247, 203] on icon "Add Cue" at bounding box center [245, 204] width 7 height 7
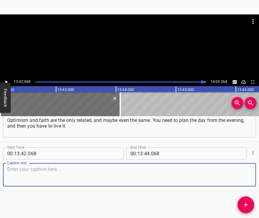
scroll to position [3383, 0]
click at [242, 176] on textarea at bounding box center [129, 174] width 245 height 17
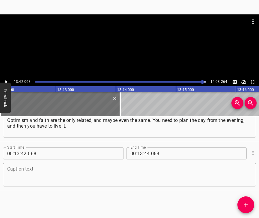
click at [119, 171] on textarea at bounding box center [129, 174] width 245 height 17
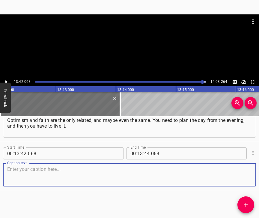
paste textarea "What is dreamed of? Of course, that the war ends, that there is peace – this is…"
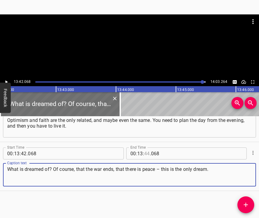
click at [144, 147] on input "number" at bounding box center [147, 153] width 6 height 12
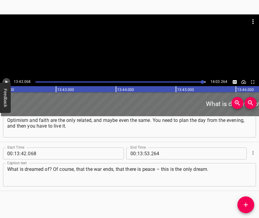
click at [8, 81] on icon "Play/Pause" at bounding box center [6, 81] width 5 height 5
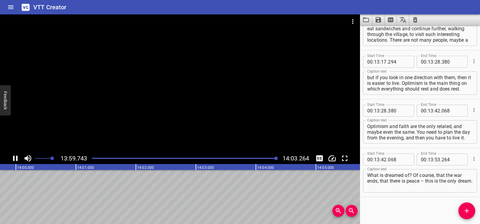
scroll to position [0, 50407]
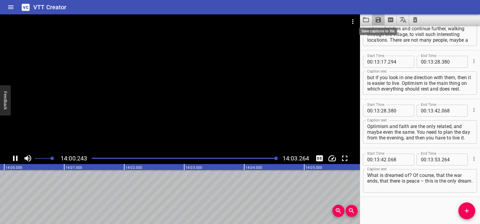
click at [377, 21] on icon "Save captions to file" at bounding box center [378, 19] width 5 height 5
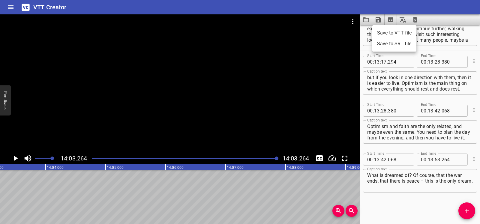
scroll to position [0, 50607]
click at [384, 33] on li "Save to VTT file" at bounding box center [394, 33] width 44 height 11
